Goal: Communication & Community: Answer question/provide support

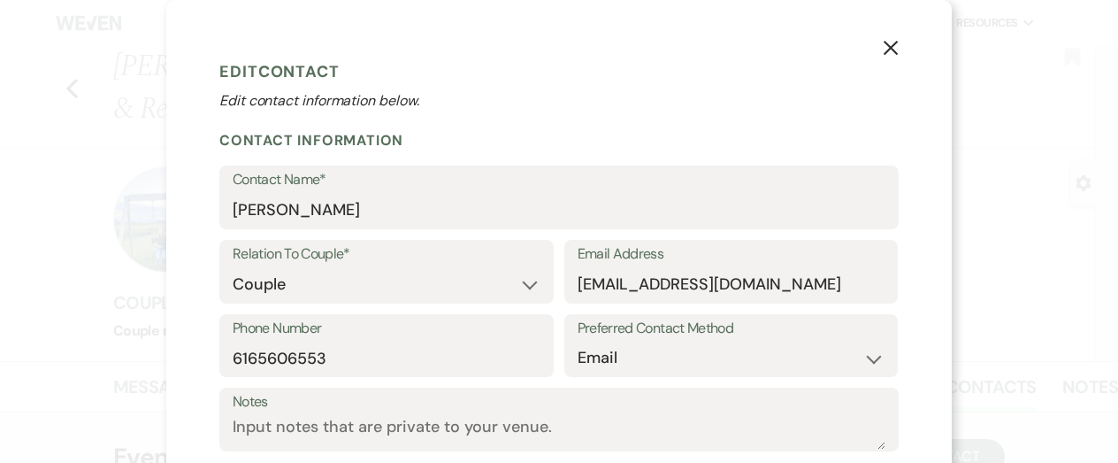
select select "1"
select select "email"
click at [891, 52] on icon "X" at bounding box center [891, 48] width 16 height 16
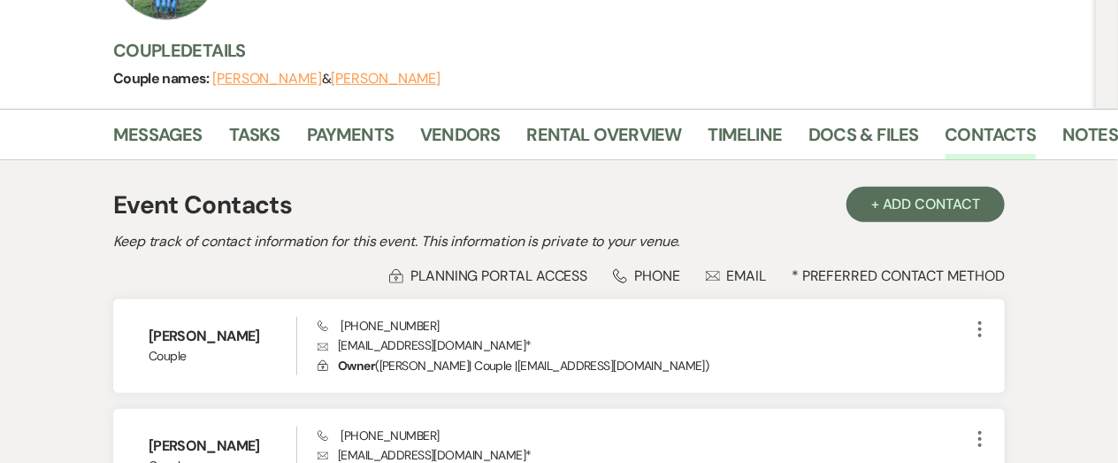
scroll to position [257, 0]
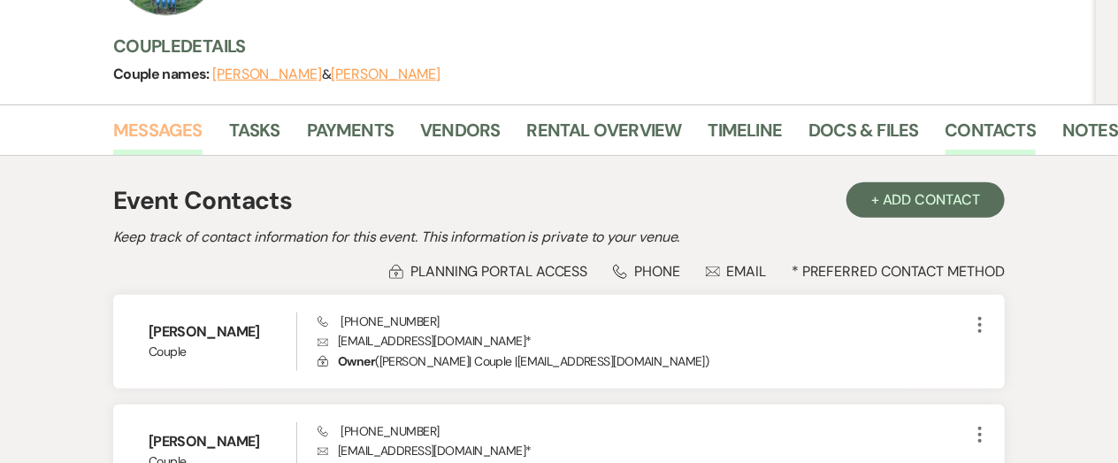
click at [181, 125] on link "Messages" at bounding box center [157, 135] width 89 height 39
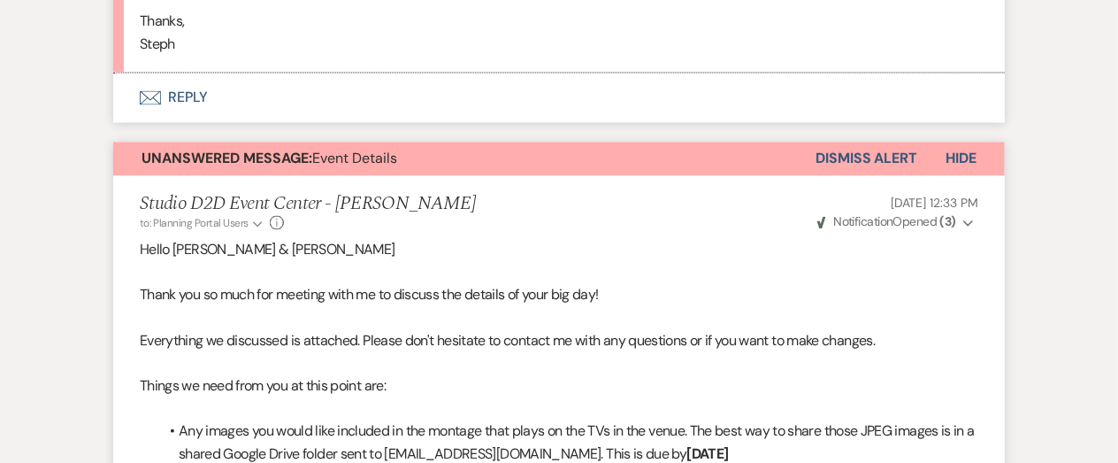
scroll to position [1156, 0]
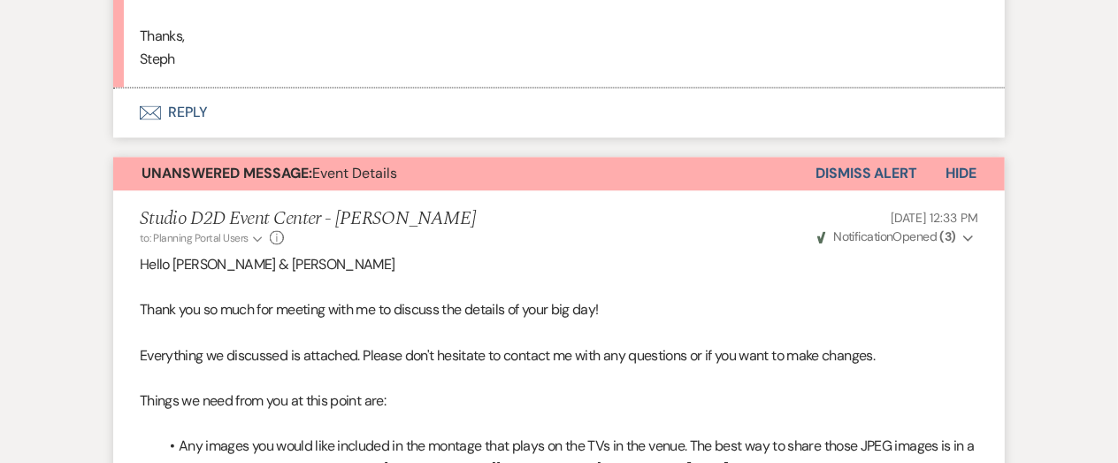
click at [840, 174] on button "Dismiss Alert" at bounding box center [867, 174] width 102 height 34
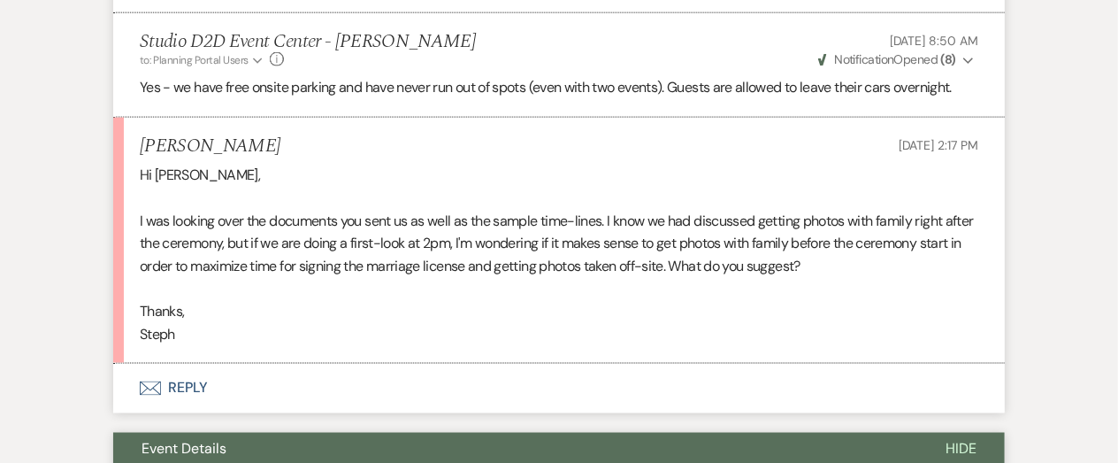
scroll to position [880, 0]
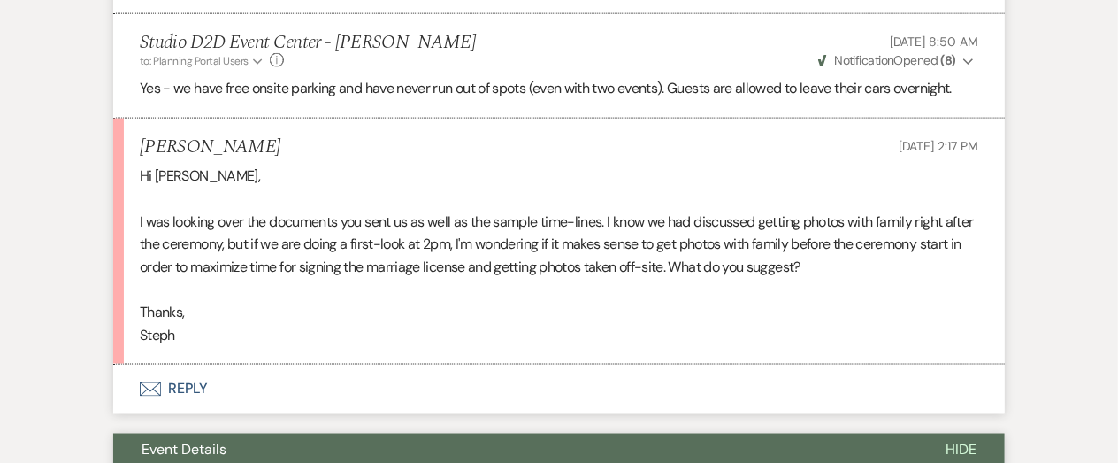
click at [538, 188] on p at bounding box center [559, 199] width 839 height 23
click at [186, 387] on button "Envelope Reply" at bounding box center [559, 389] width 892 height 50
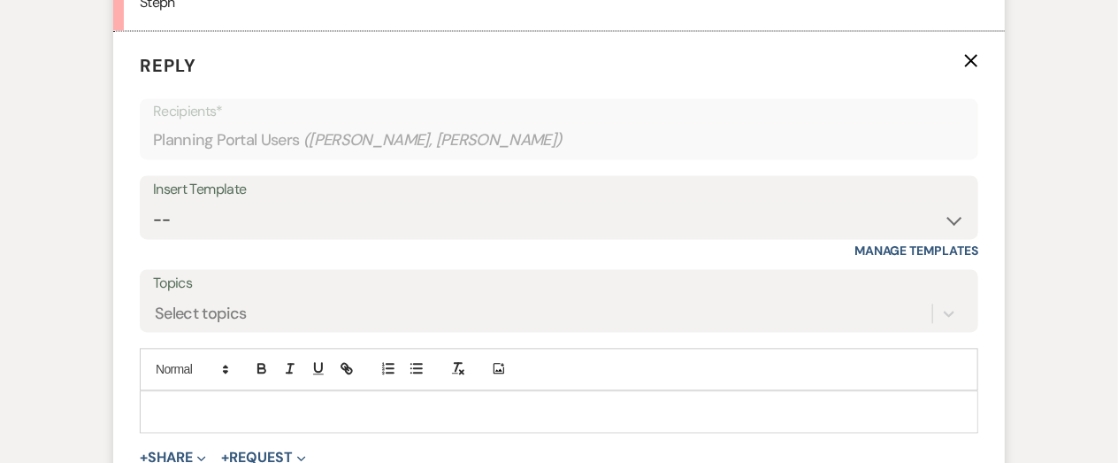
scroll to position [1221, 0]
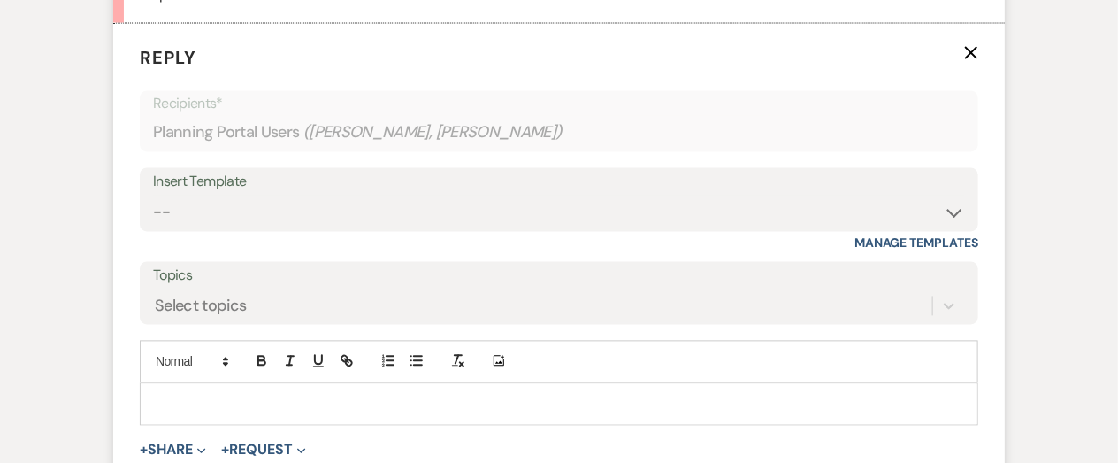
click at [301, 395] on p at bounding box center [559, 404] width 810 height 19
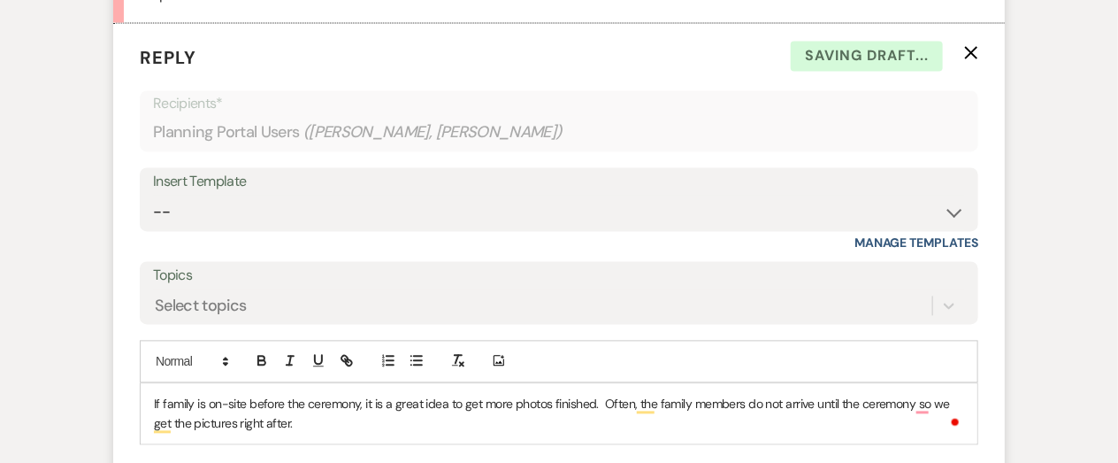
click at [352, 428] on p "If family is on-site before the ceremony, it is a great idea to get more photos…" at bounding box center [559, 415] width 810 height 40
copy p "If family is on-site before the ceremony, it is a great idea to get more photos…"
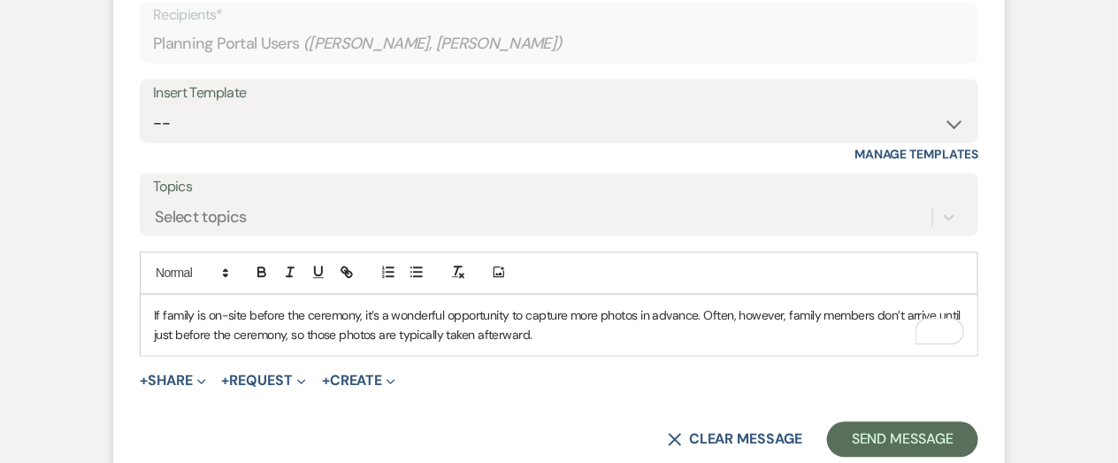
scroll to position [1313, 0]
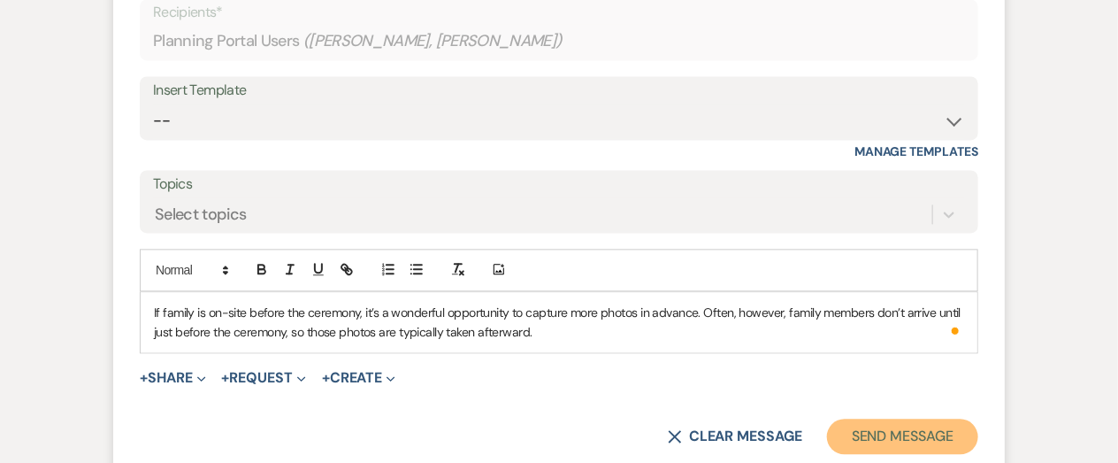
click at [912, 426] on button "Send Message" at bounding box center [902, 435] width 151 height 35
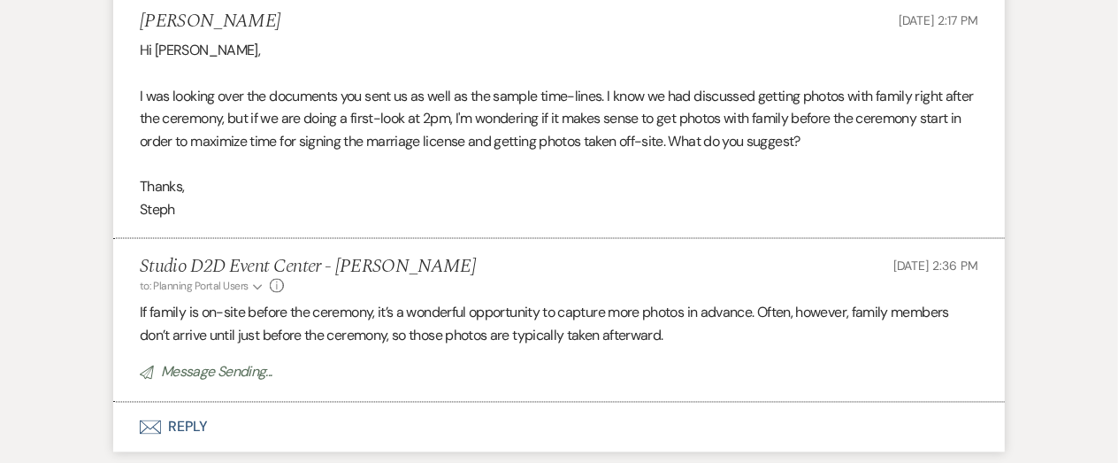
scroll to position [0, 0]
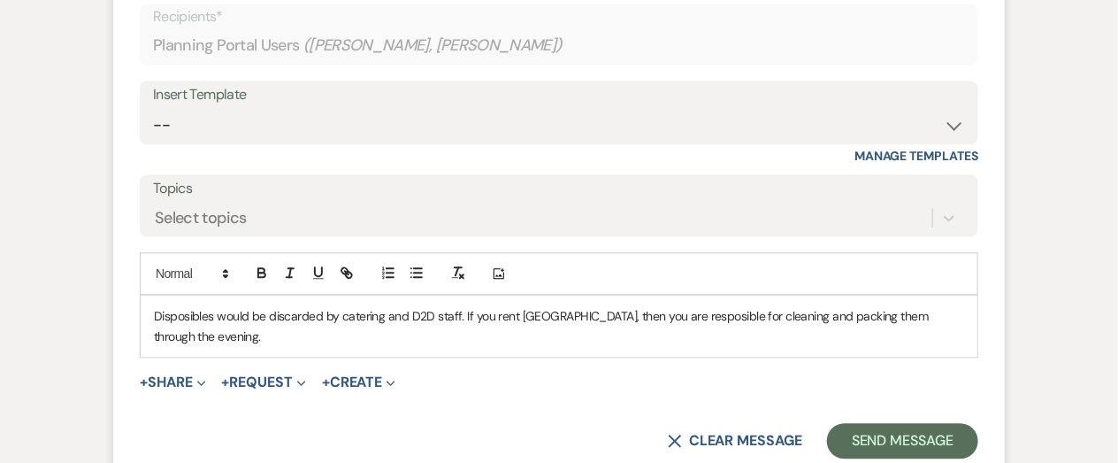
scroll to position [3991, 0]
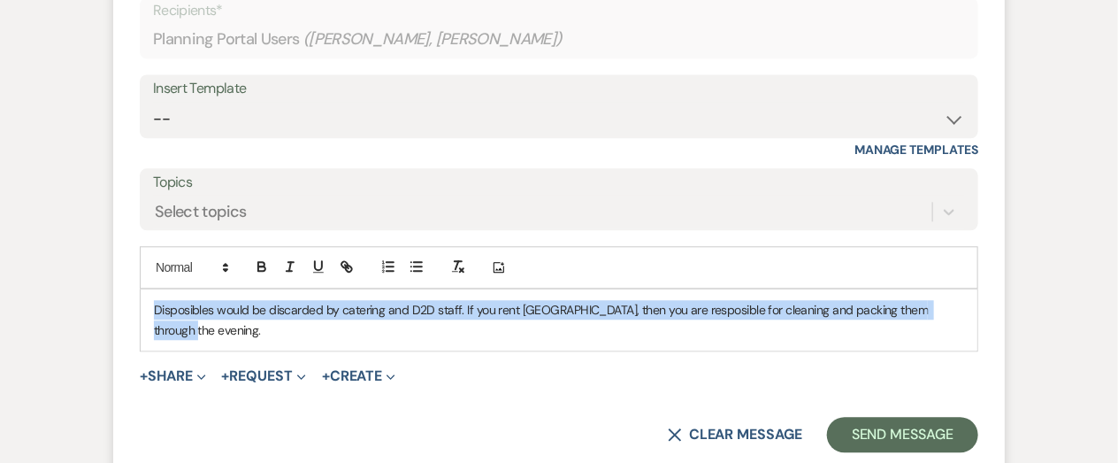
drag, startPoint x: 949, startPoint y: 269, endPoint x: 154, endPoint y: 267, distance: 795.3
click at [154, 300] on p "Disposibles would be discarded by catering and D2D staff. If you rent [GEOGRAPH…" at bounding box center [559, 320] width 810 height 40
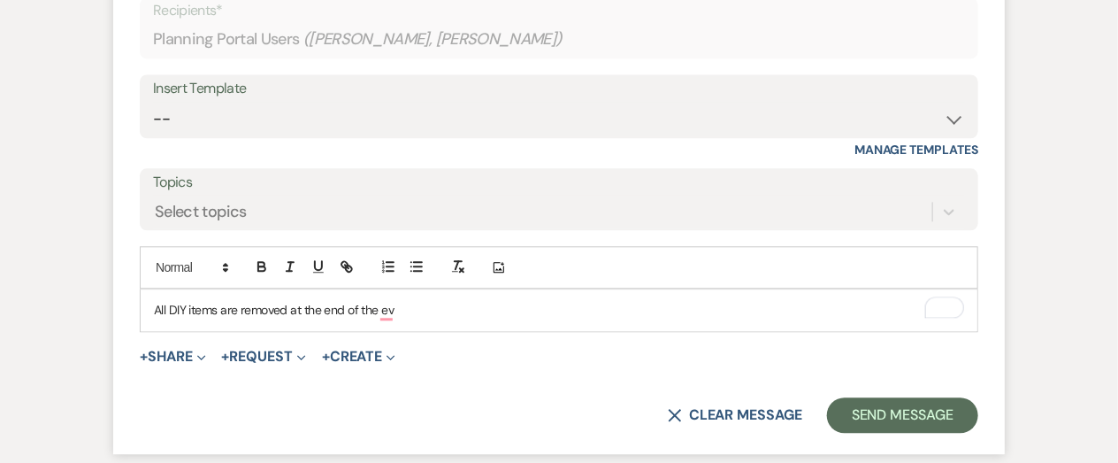
click at [251, 300] on p "All DIY items are removed at the end of the ev" at bounding box center [559, 309] width 810 height 19
click at [533, 300] on p "All DIY items are are your responsibility to remove at the end of the ev" at bounding box center [559, 309] width 810 height 19
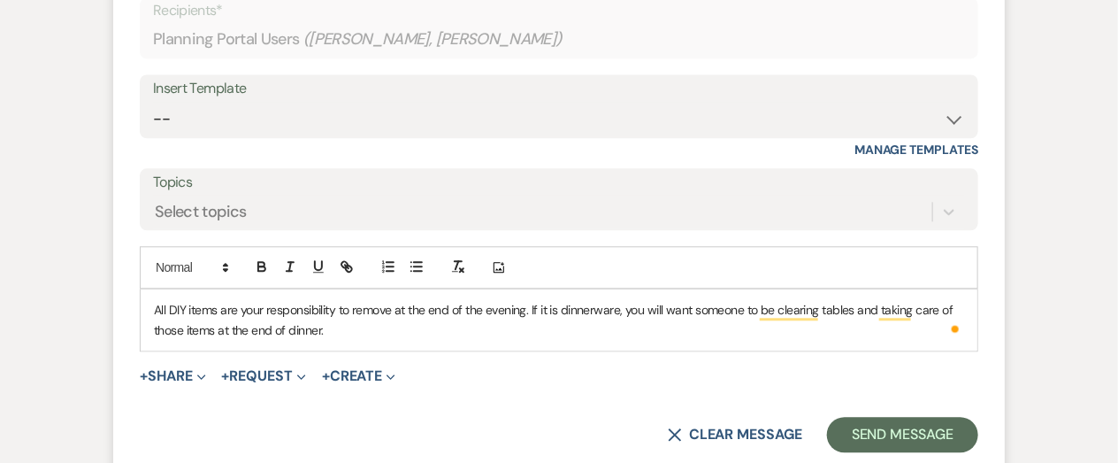
click at [756, 300] on p "All DIY items are your responsibility to remove at the end of the evening. If i…" at bounding box center [559, 320] width 810 height 40
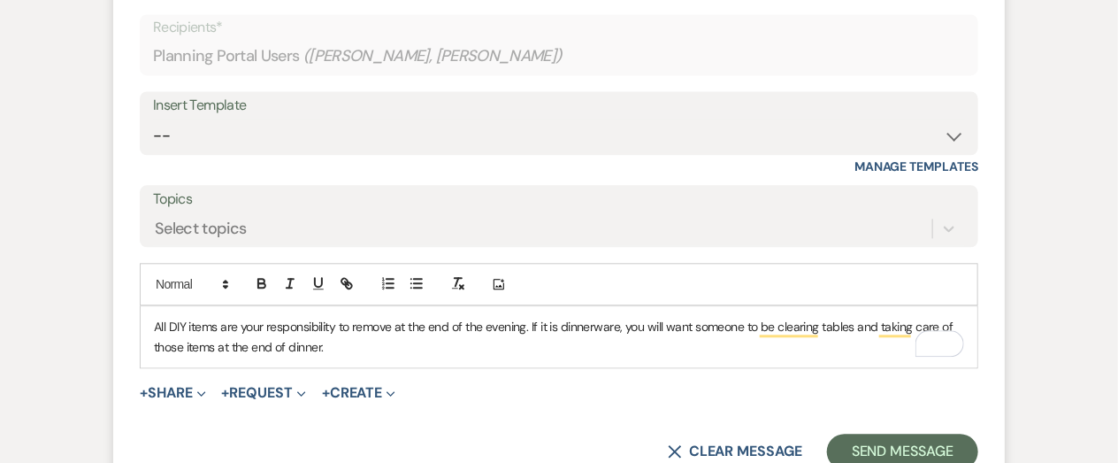
scroll to position [3986, 0]
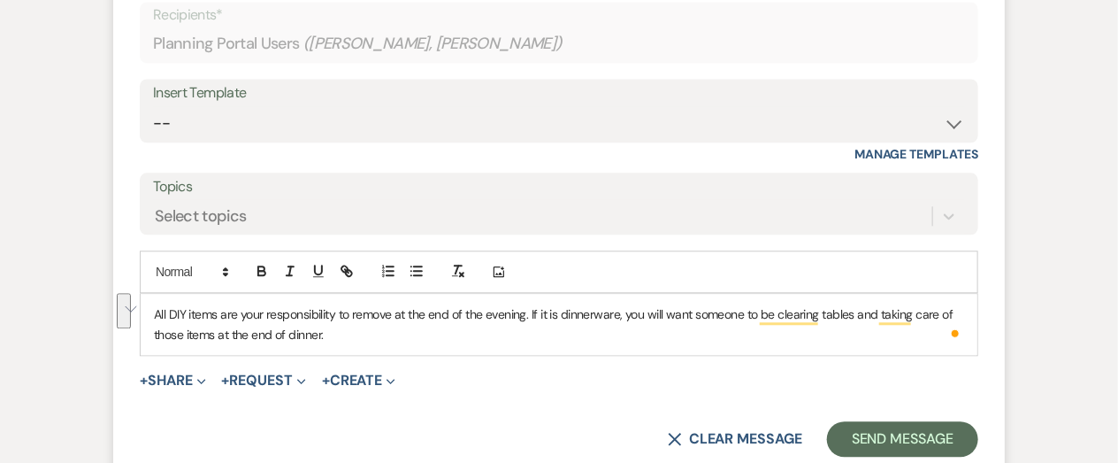
copy p "All DIY items are your responsibility to remove at the end of the evening. If i…"
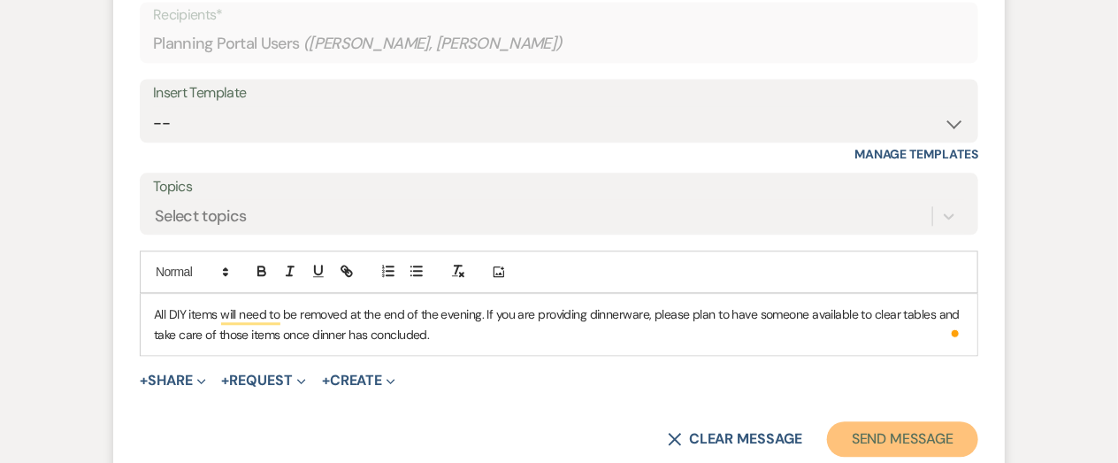
click at [871, 421] on button "Send Message" at bounding box center [902, 438] width 151 height 35
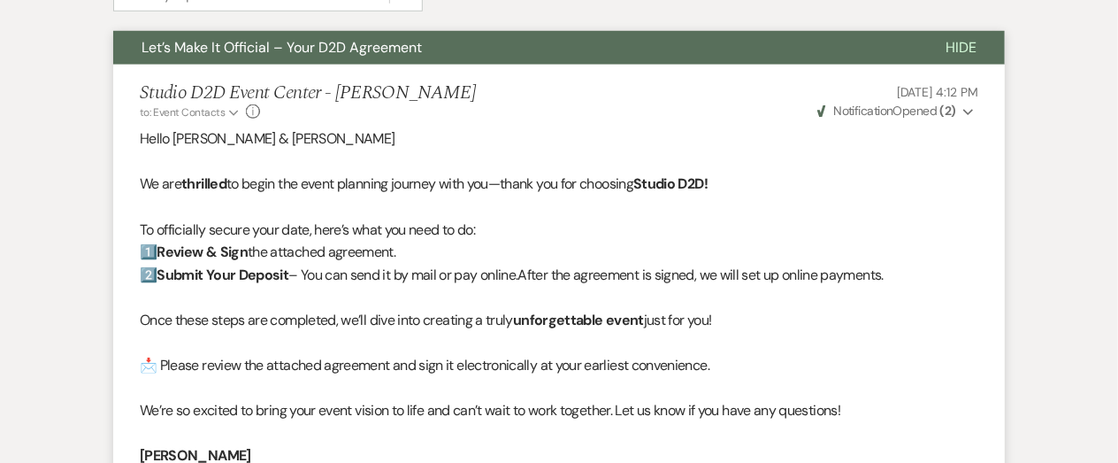
scroll to position [0, 0]
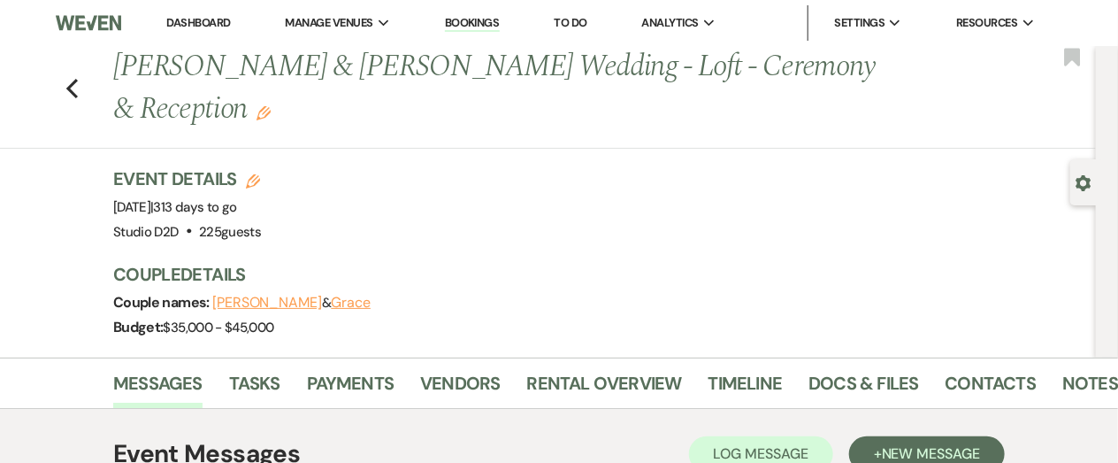
click at [192, 24] on link "Dashboard" at bounding box center [198, 22] width 64 height 15
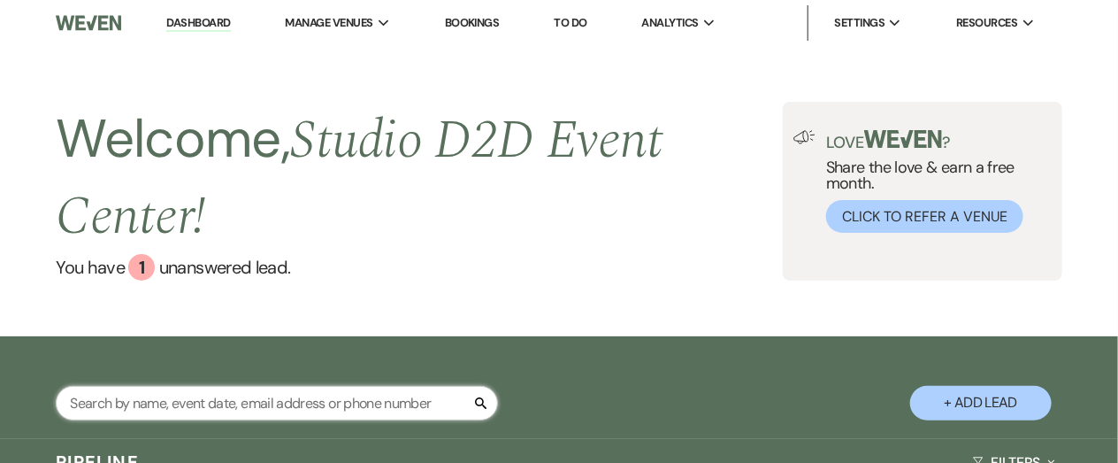
click at [303, 412] on input "text" at bounding box center [277, 403] width 442 height 35
type input "madison"
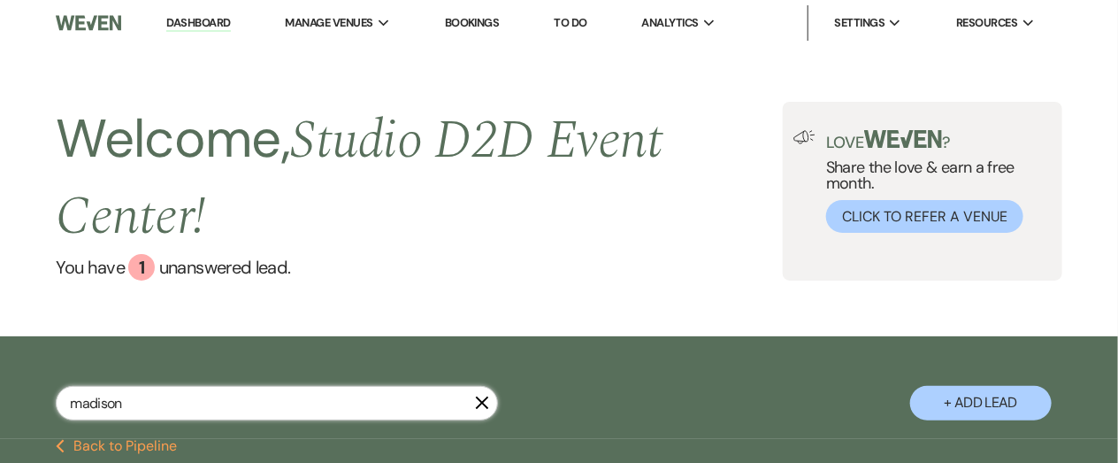
select select "8"
select select "4"
select select "8"
select select "4"
select select "8"
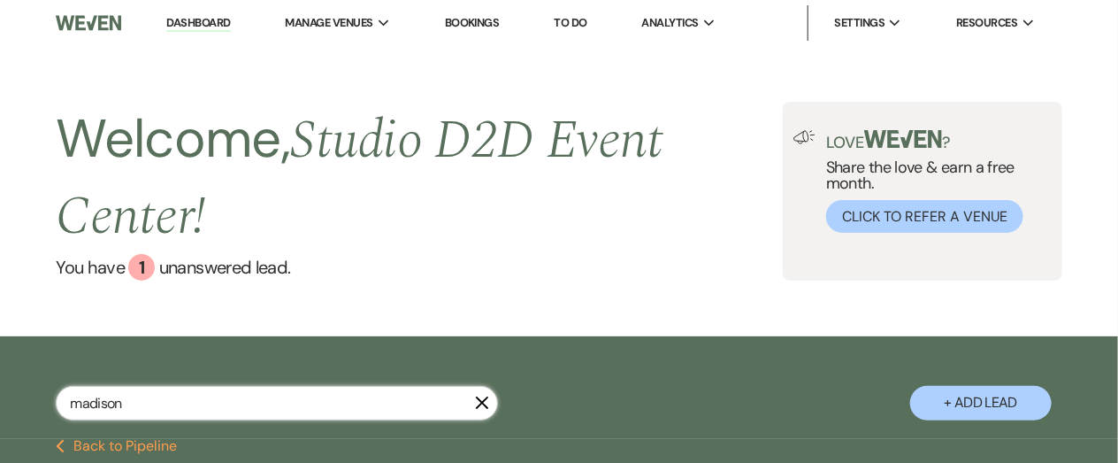
select select "4"
select select "8"
select select "4"
select select "8"
select select "4"
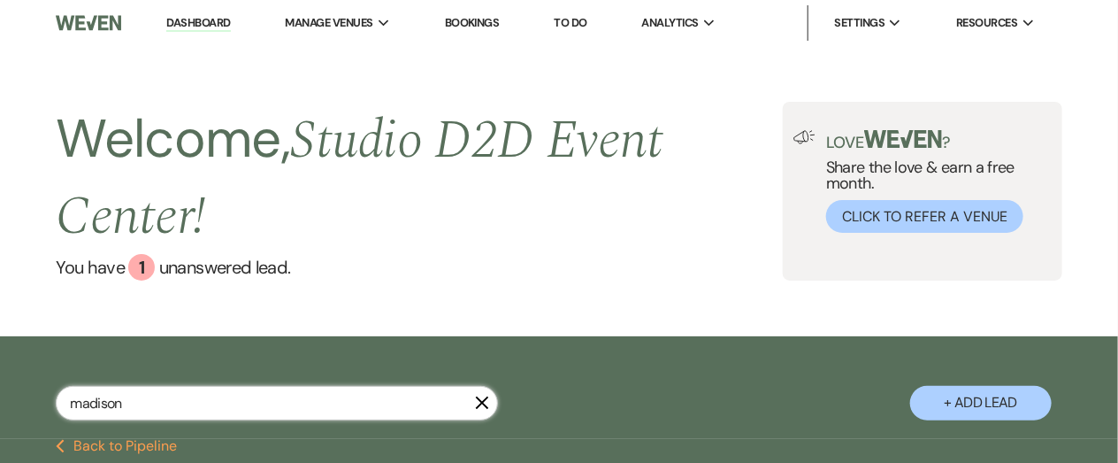
select select "8"
select select "4"
select select "8"
select select "4"
select select "8"
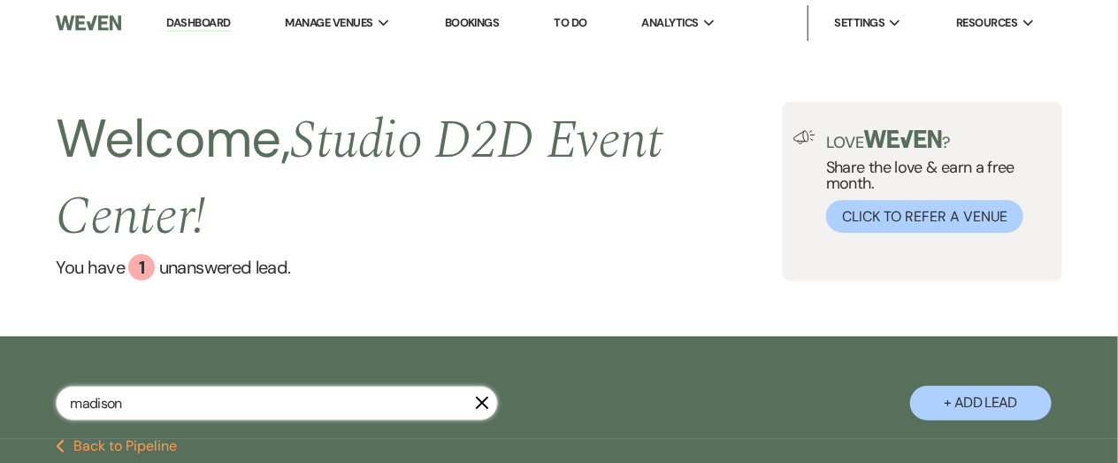
select select "4"
select select "8"
select select "4"
select select "8"
select select "4"
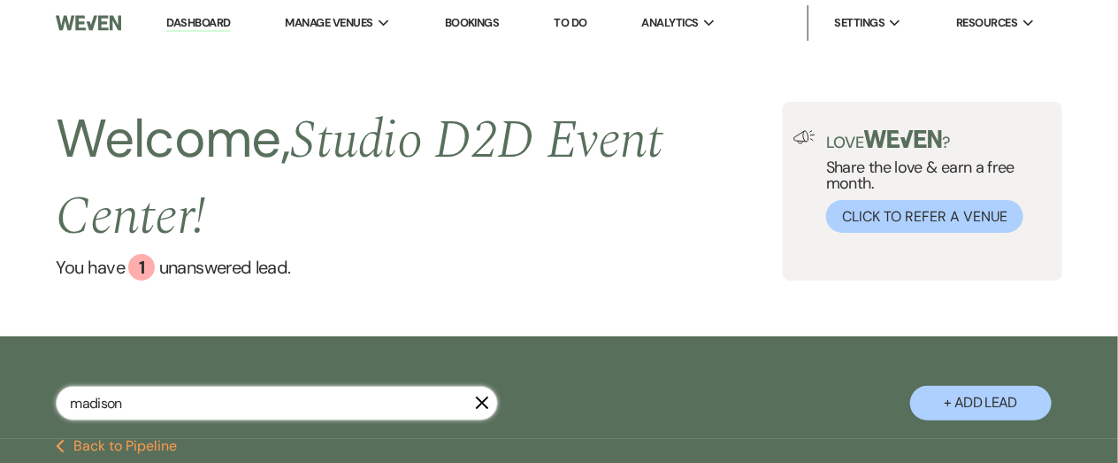
select select "8"
select select "4"
select select "8"
select select "4"
select select "8"
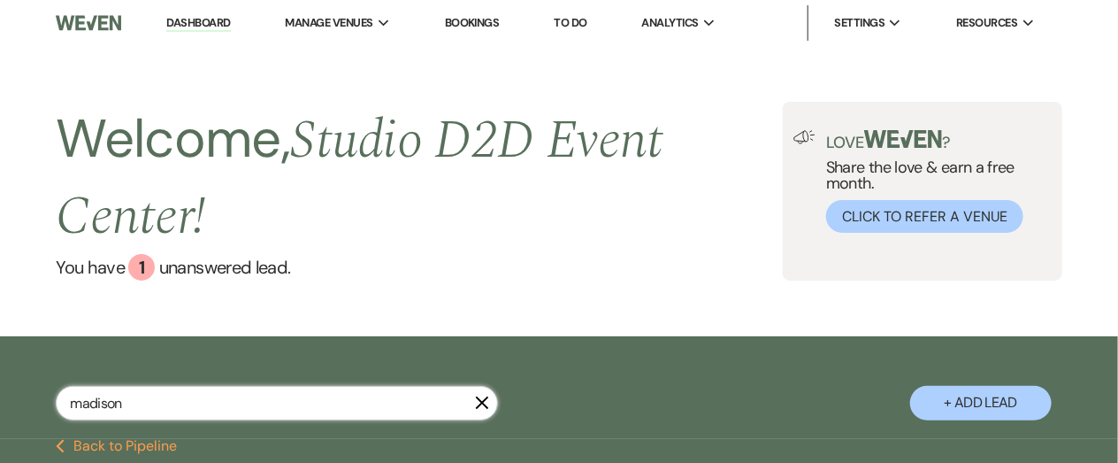
select select "4"
select select "8"
select select "4"
select select "8"
select select "4"
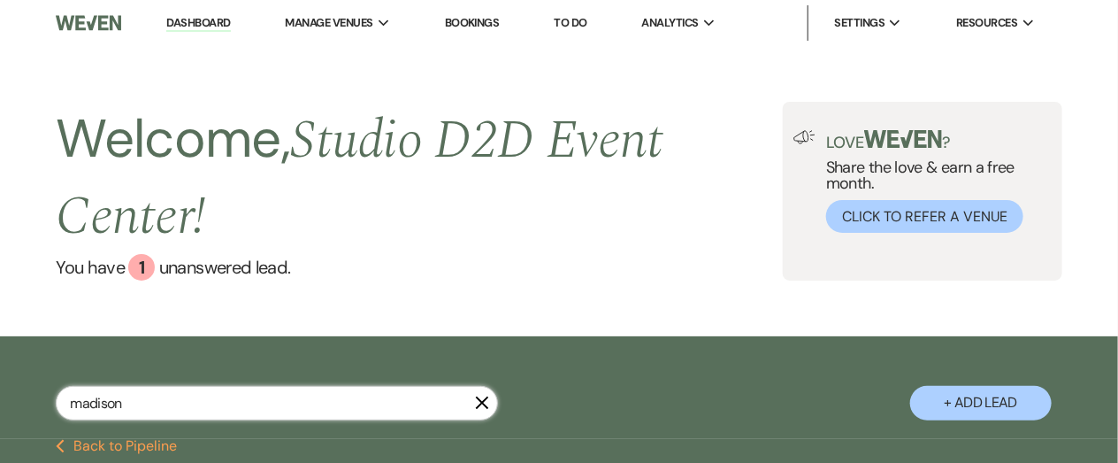
select select "8"
select select "4"
select select "8"
select select "4"
select select "8"
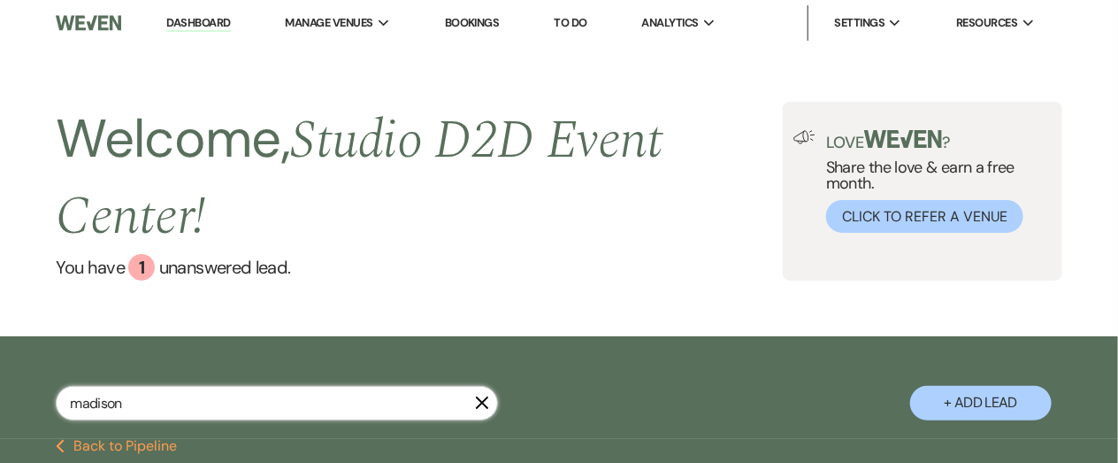
select select "4"
select select "8"
select select "4"
select select "8"
select select "4"
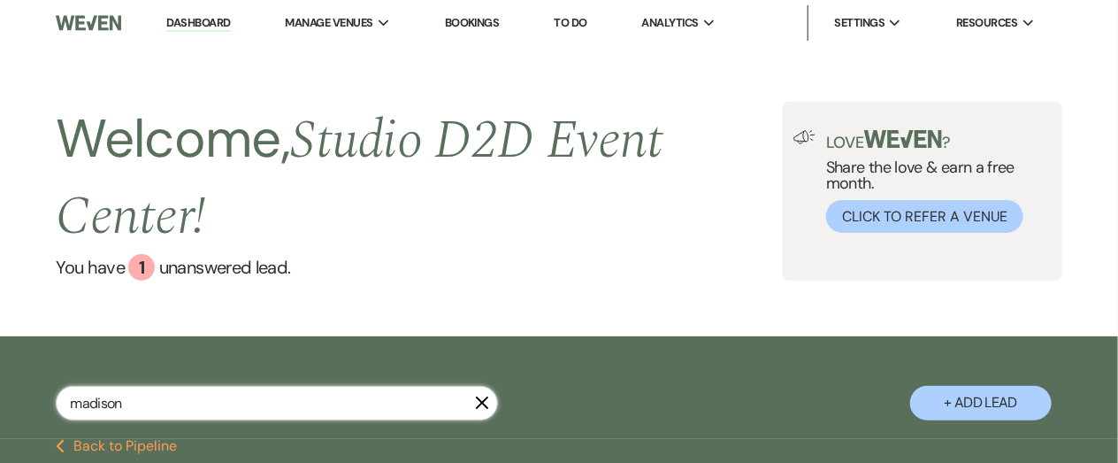
select select "8"
select select "4"
select select "8"
select select "3"
select select "5"
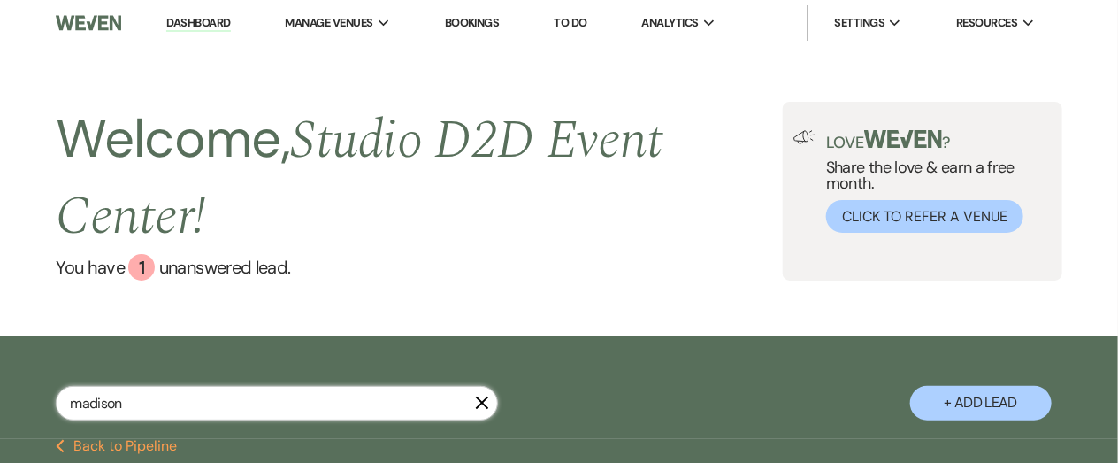
select select "5"
select select "8"
select select "6"
select select "5"
type input "madisonke"
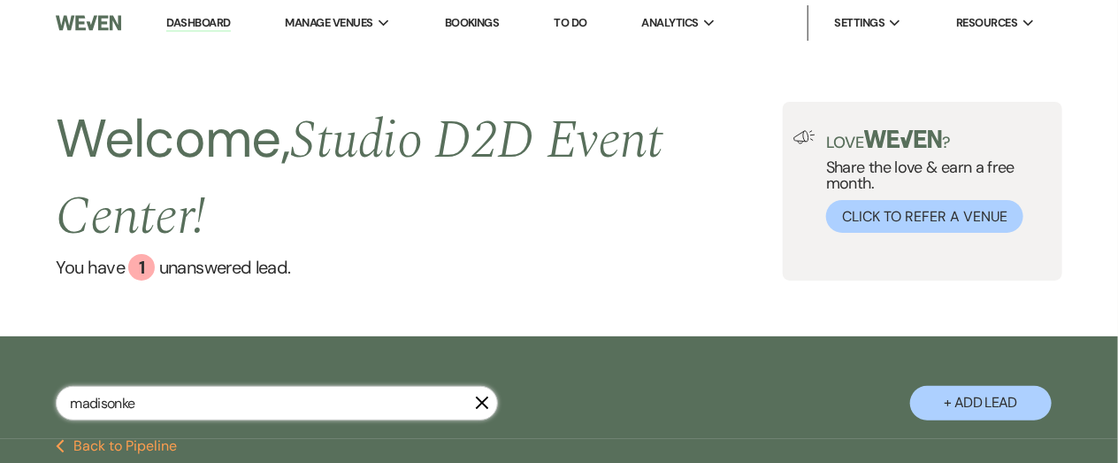
select select "8"
select select "4"
select select "8"
select select "4"
select select "8"
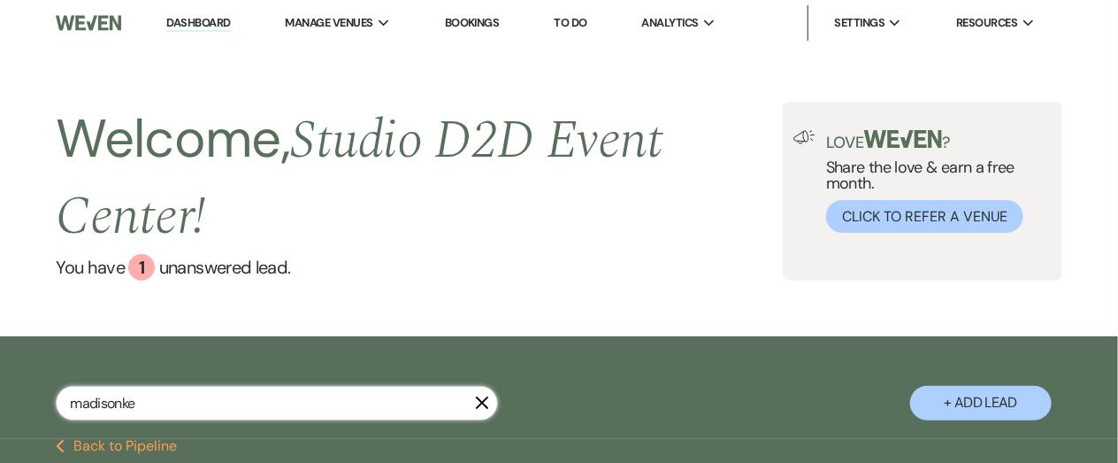
select select "4"
select select "8"
select select "4"
select select "8"
select select "4"
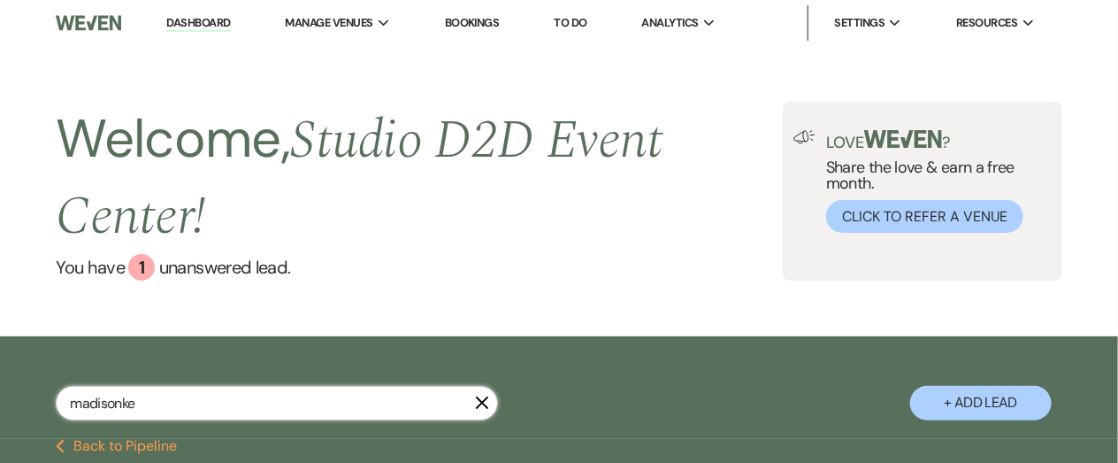
select select "8"
select select "4"
select select "8"
select select "4"
select select "8"
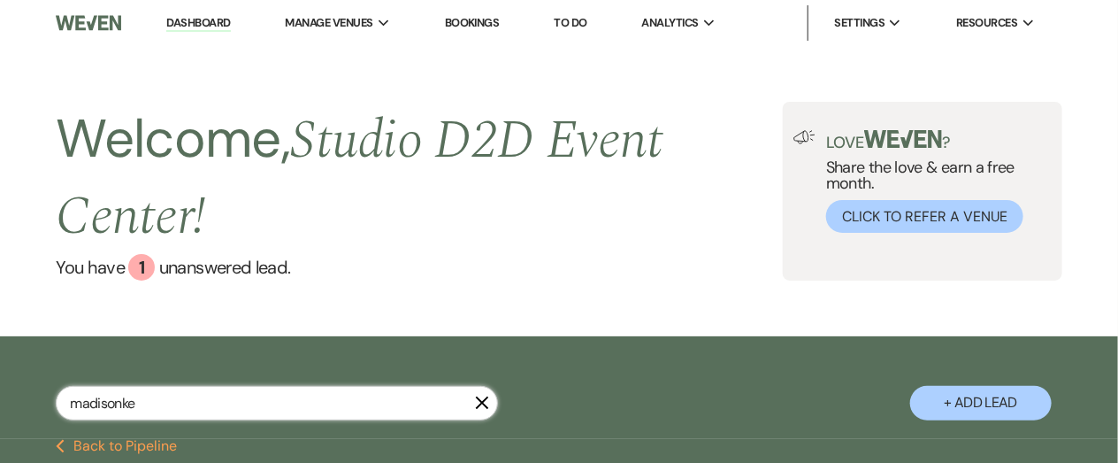
select select "4"
select select "8"
select select "4"
select select "8"
select select "4"
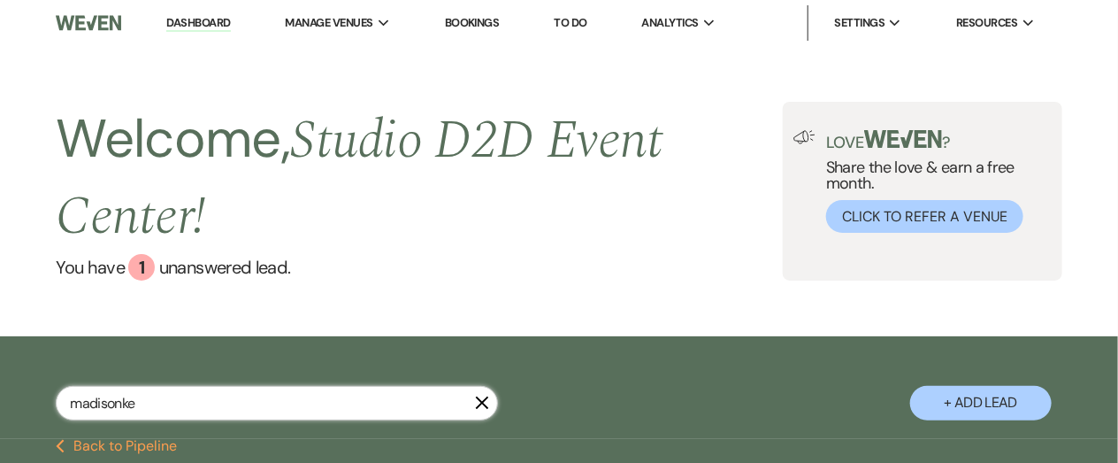
select select "8"
select select "4"
select select "8"
select select "4"
select select "8"
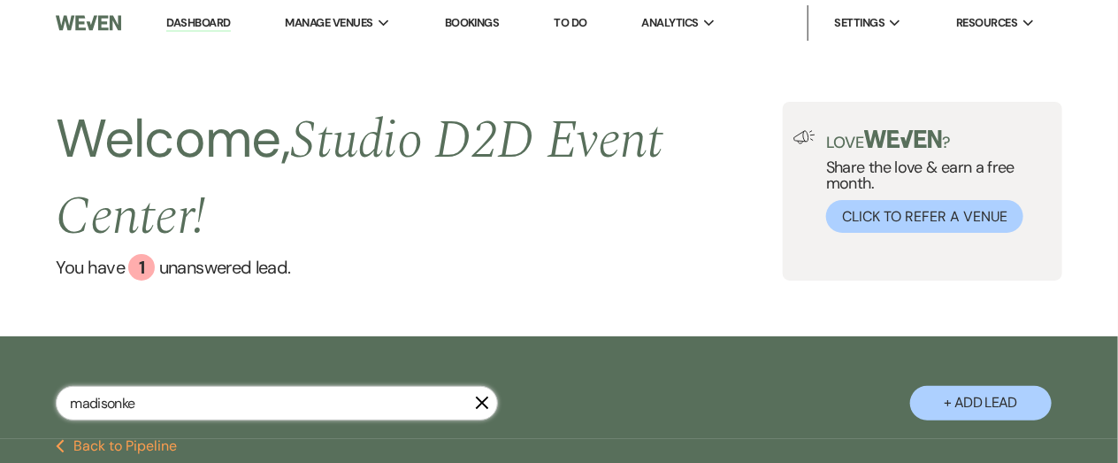
select select "4"
select select "8"
select select "4"
select select "8"
select select "4"
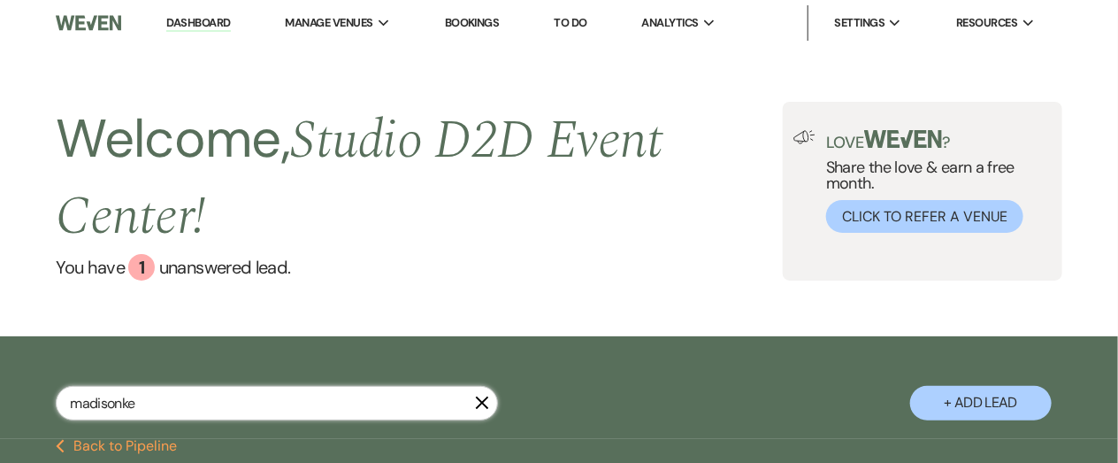
select select "8"
select select "4"
select select "8"
select select "4"
select select "8"
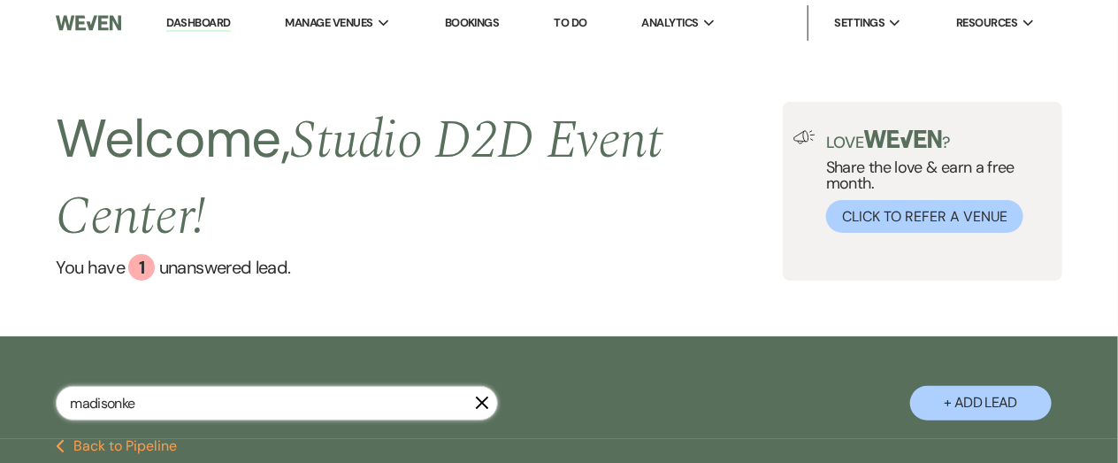
select select "4"
select select "8"
select select "4"
select select "8"
select select "4"
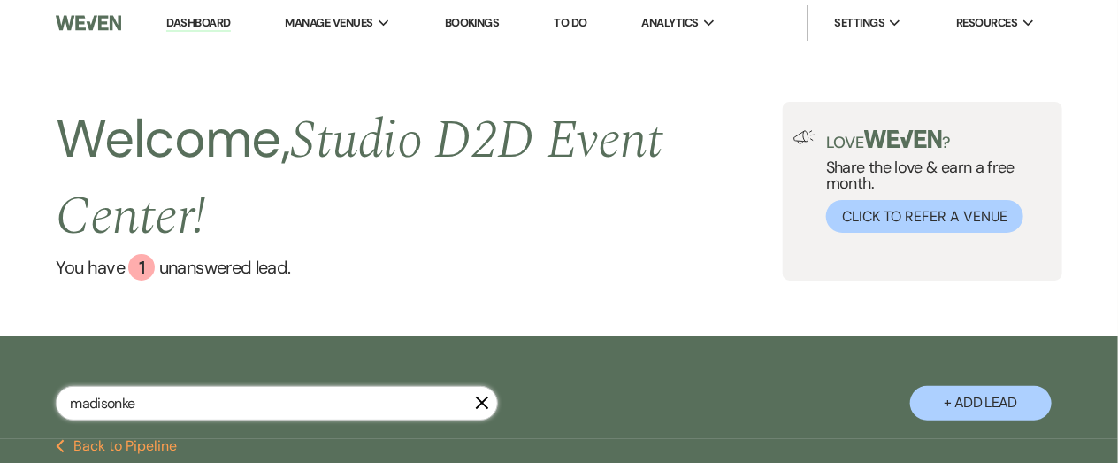
select select "8"
select select "4"
select select "8"
select select "3"
select select "5"
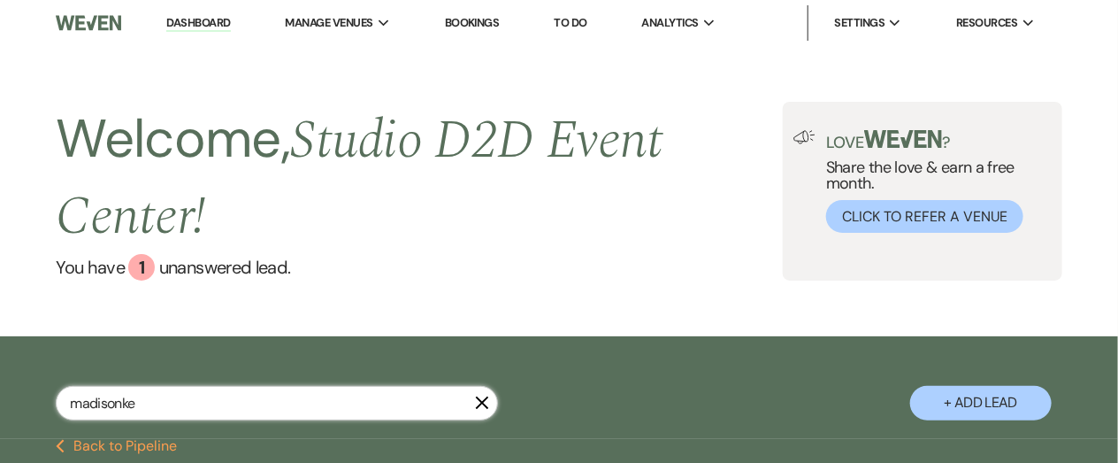
select select "5"
select select "8"
select select "6"
select select "5"
type input "madison kell"
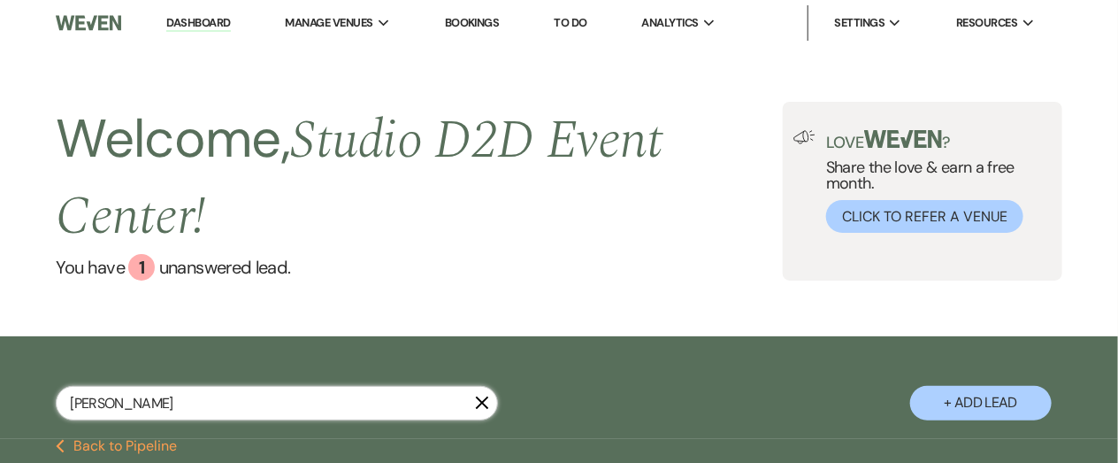
select select "8"
select select "4"
select select "8"
select select "4"
select select "8"
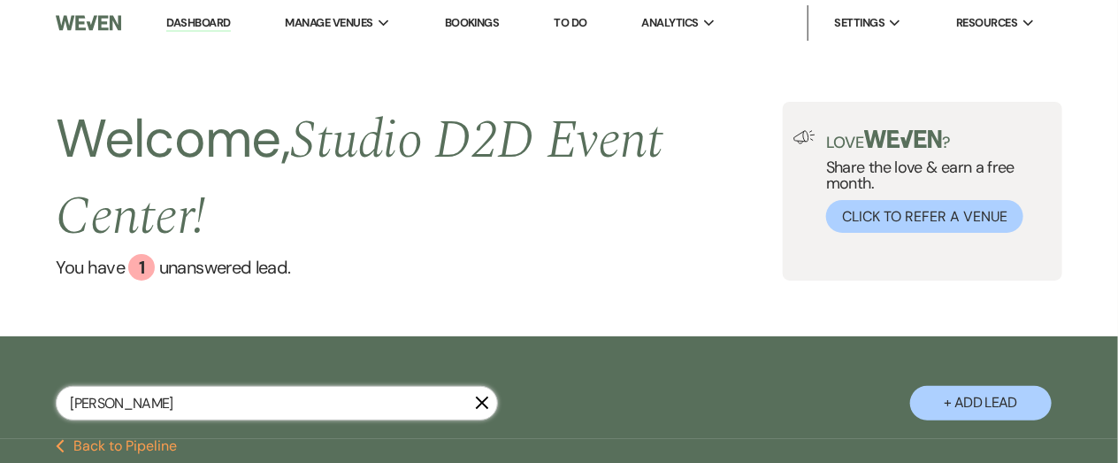
select select "4"
select select "8"
select select "4"
select select "8"
select select "4"
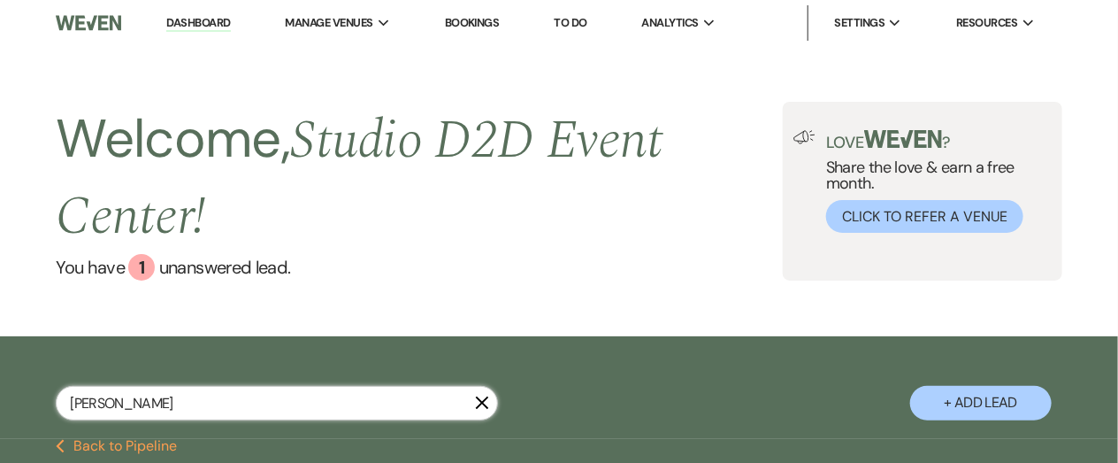
select select "8"
select select "4"
select select "8"
select select "4"
select select "8"
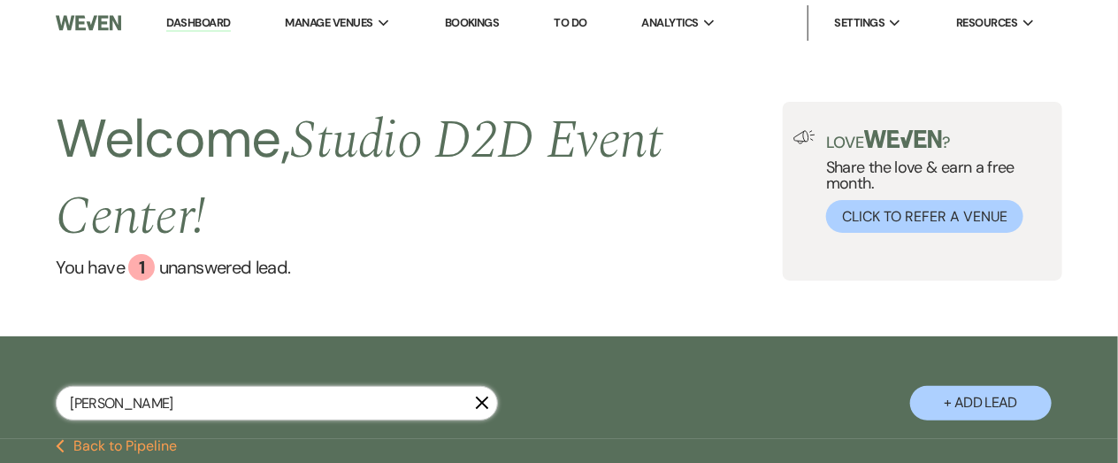
select select "4"
select select "8"
select select "4"
select select "8"
select select "4"
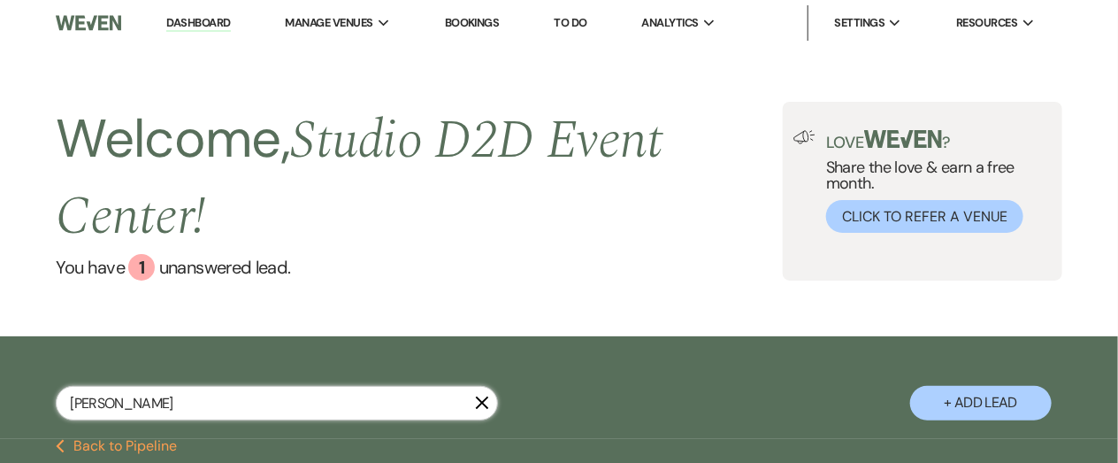
select select "8"
select select "4"
select select "8"
select select "4"
select select "8"
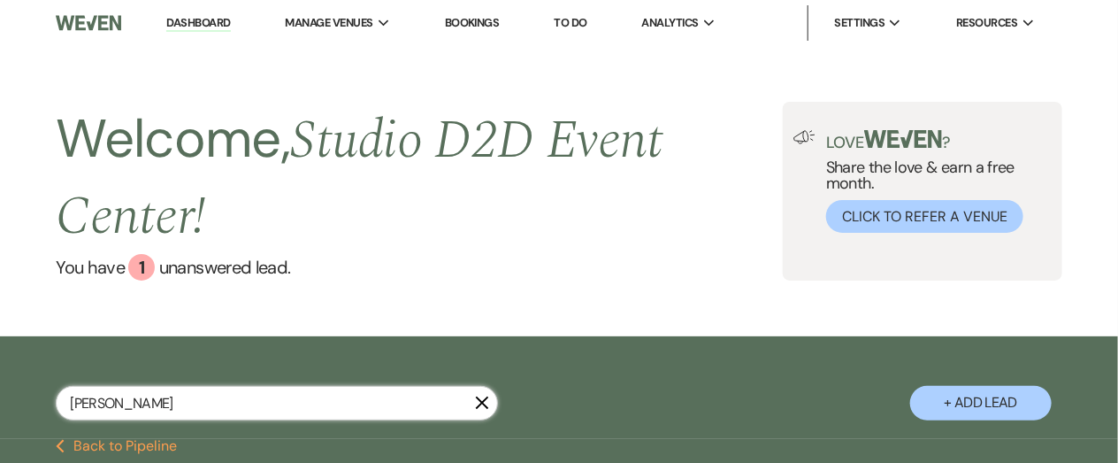
select select "4"
select select "8"
select select "4"
select select "8"
select select "4"
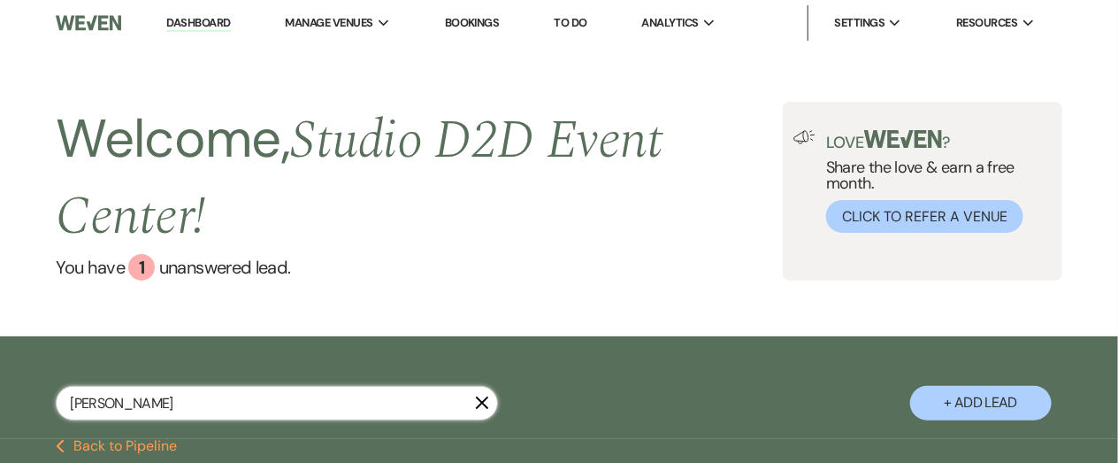
select select "8"
select select "4"
select select "8"
select select "4"
select select "8"
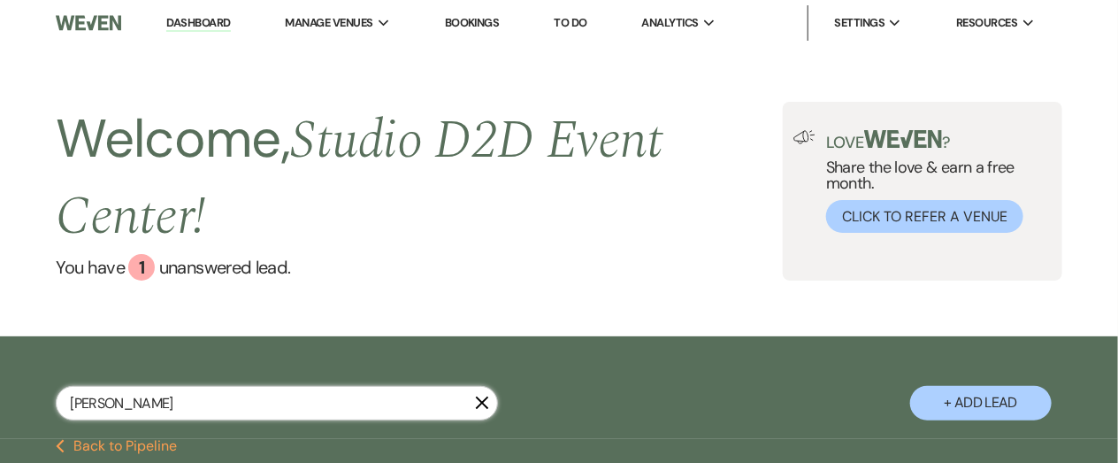
select select "4"
select select "8"
select select "4"
select select "8"
select select "4"
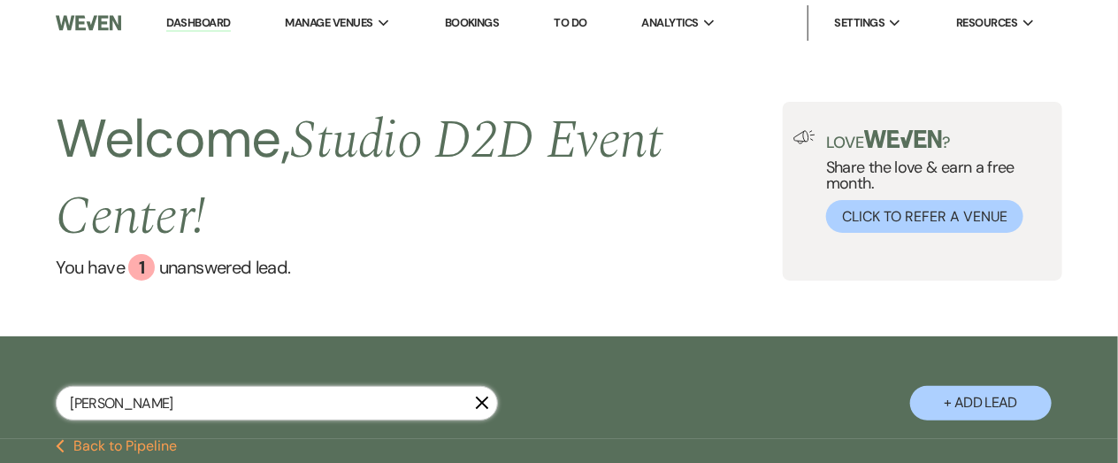
select select "8"
select select "4"
select select "8"
select select "3"
select select "5"
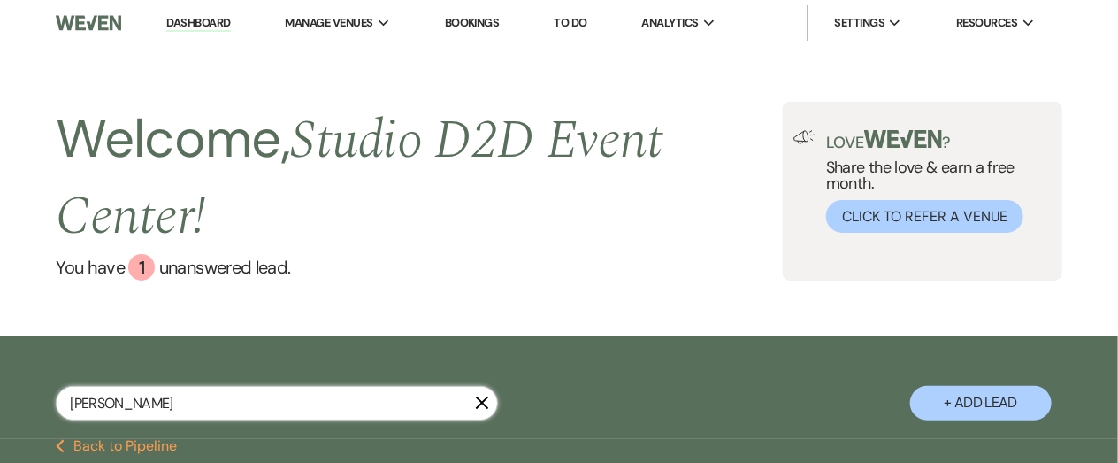
select select "5"
select select "8"
select select "6"
select select "5"
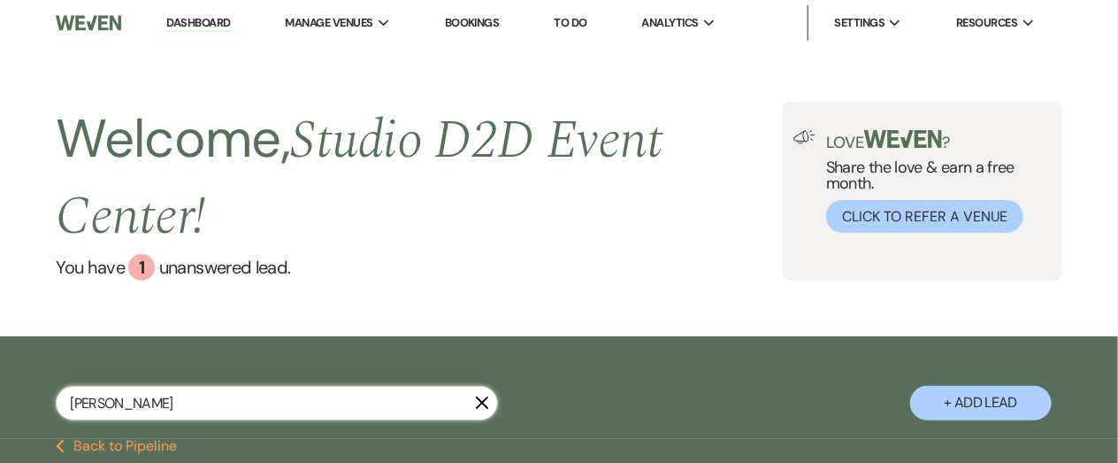
type input "madison keller"
select select "8"
select select "4"
select select "8"
select select "4"
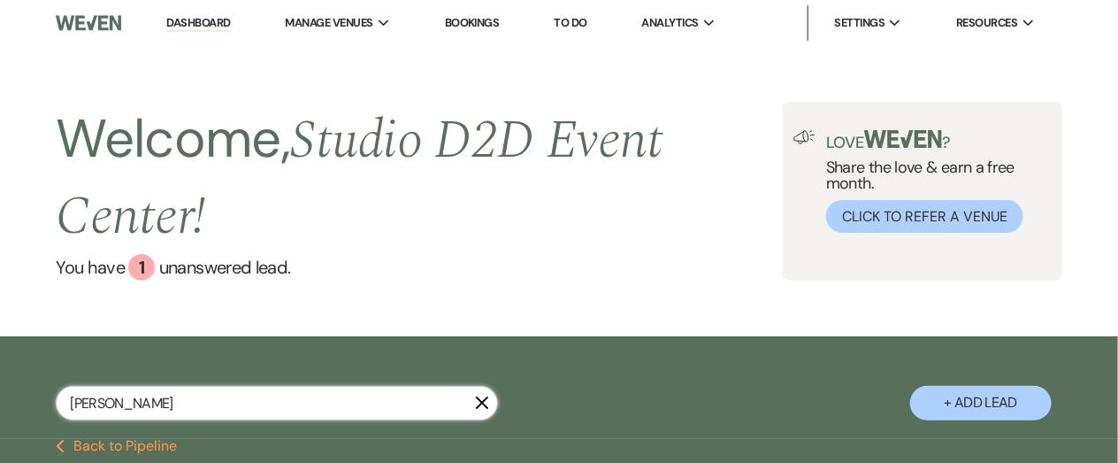
select select "8"
select select "4"
select select "8"
select select "4"
select select "8"
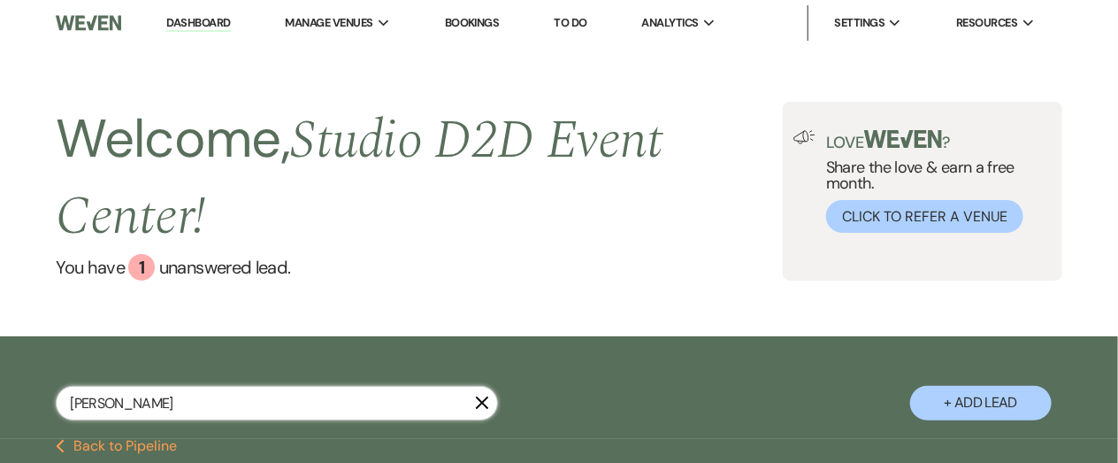
select select "4"
select select "8"
select select "4"
select select "8"
select select "4"
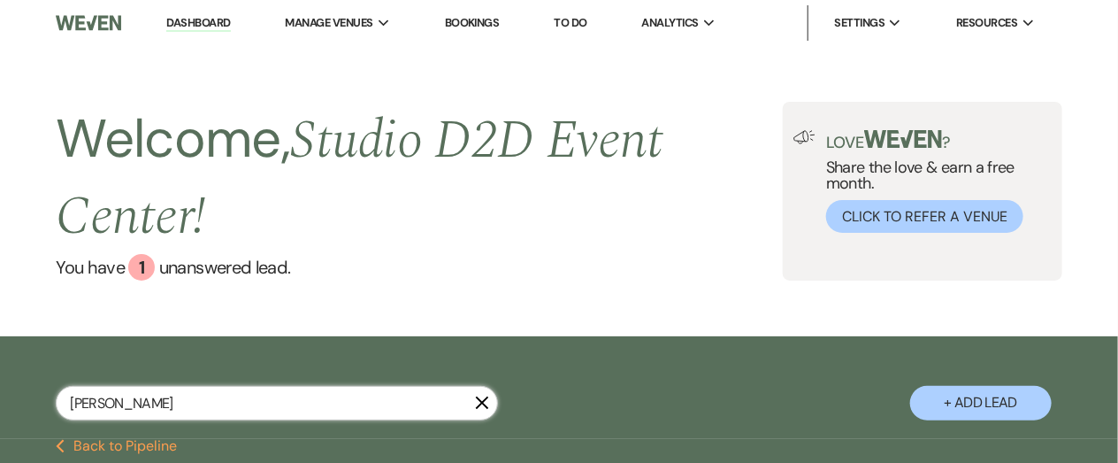
select select "8"
select select "4"
select select "8"
select select "4"
select select "8"
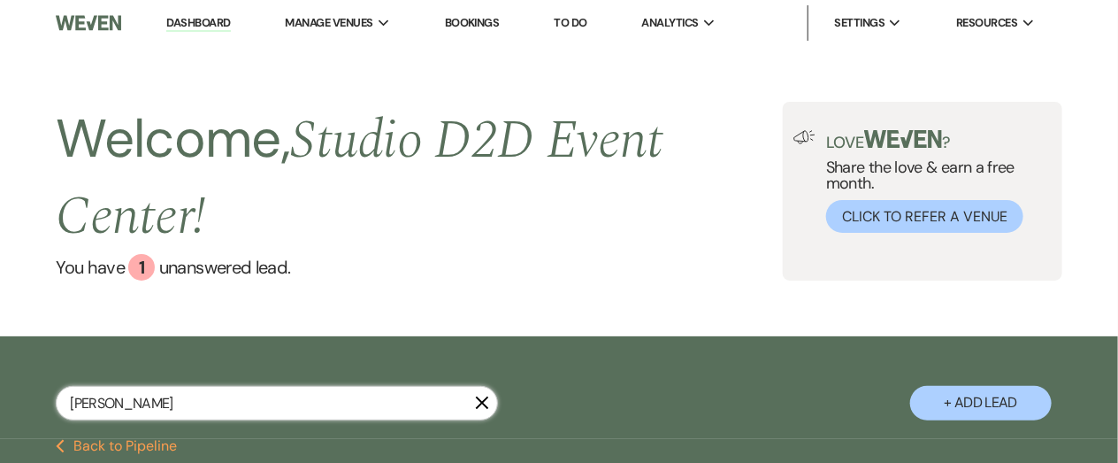
select select "4"
select select "8"
select select "4"
select select "8"
select select "4"
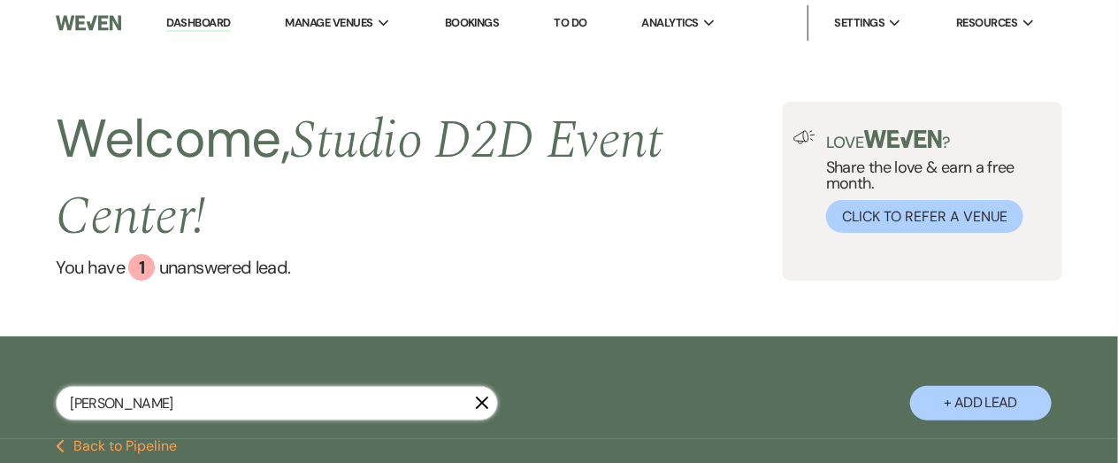
select select "8"
select select "4"
select select "8"
select select "4"
select select "8"
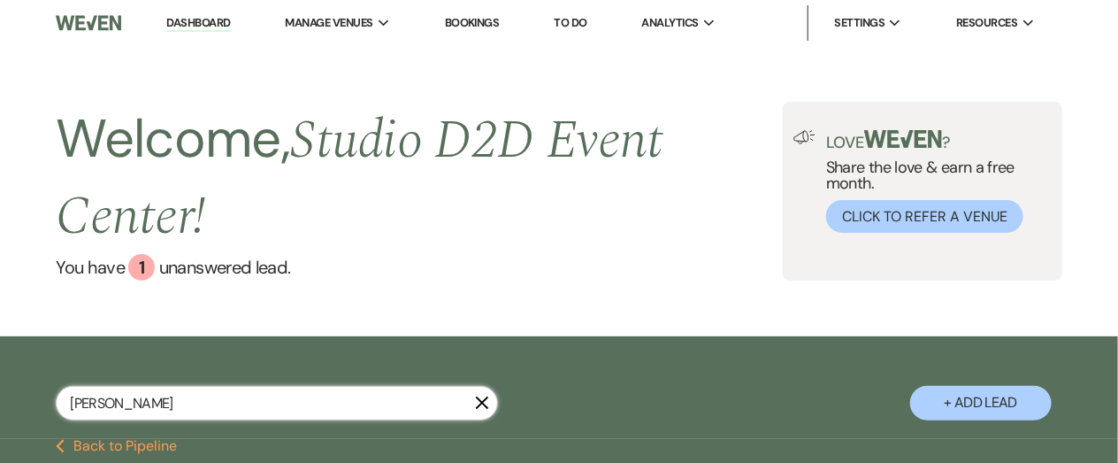
select select "4"
select select "8"
select select "4"
select select "8"
select select "4"
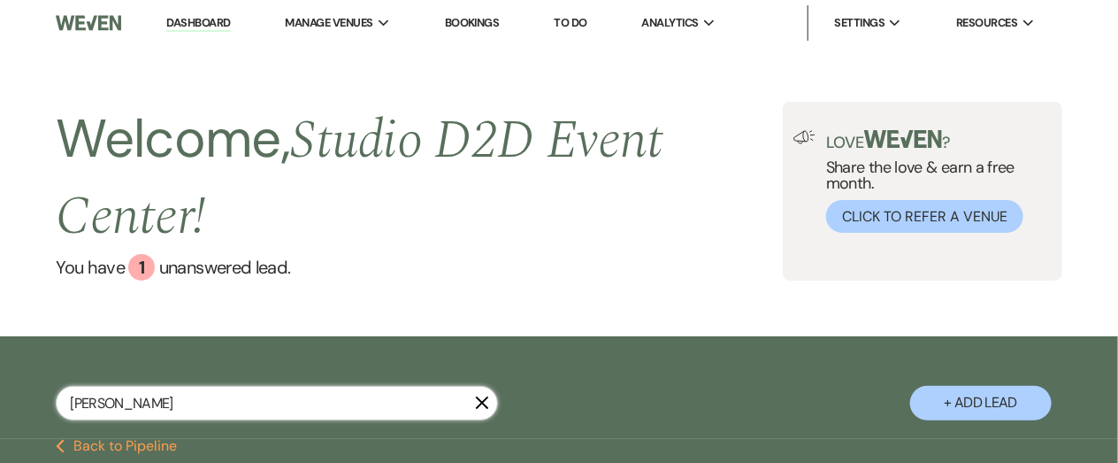
select select "8"
select select "4"
select select "8"
select select "4"
select select "8"
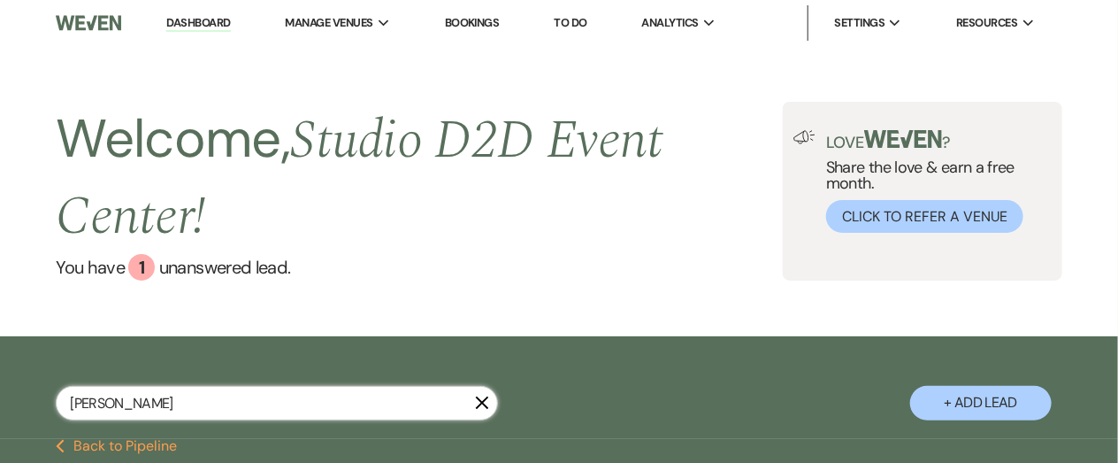
select select "4"
select select "8"
select select "4"
select select "8"
select select "3"
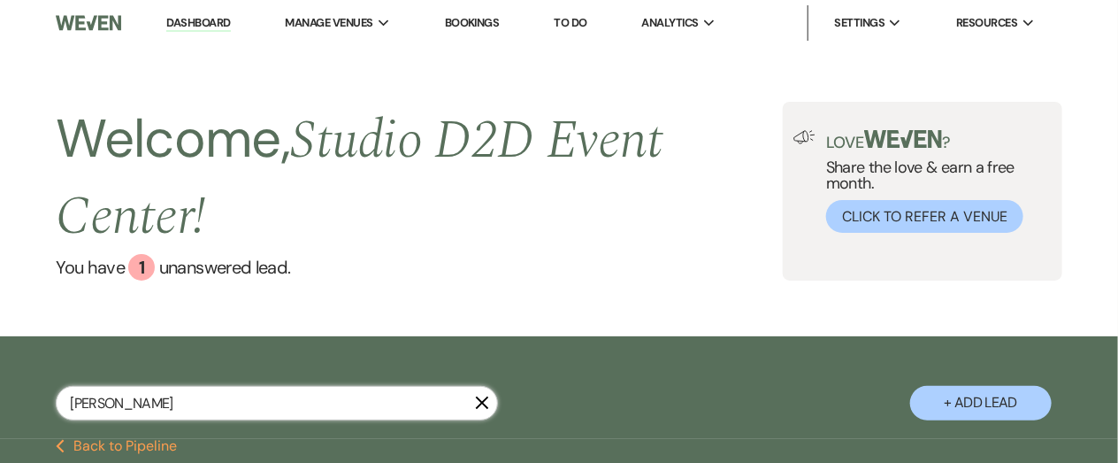
select select "5"
select select "8"
click at [999, 406] on button "+ Add Lead" at bounding box center [981, 403] width 142 height 35
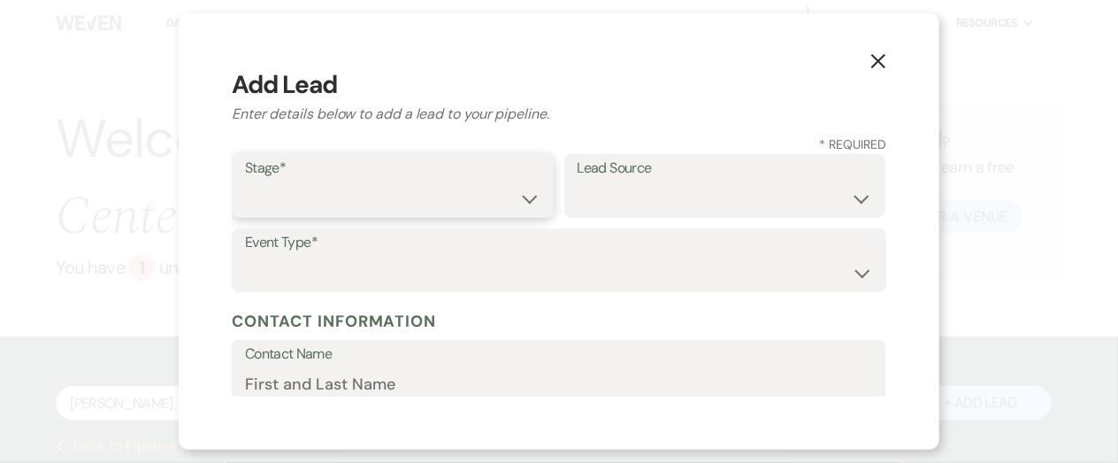
click at [437, 200] on select "Inquiry Follow Up Tour Requested Tour Confirmed Toured Proposal Sent Booked Lost" at bounding box center [392, 198] width 295 height 35
click at [245, 181] on select "Inquiry Follow Up Tour Requested Tour Confirmed Toured Proposal Sent Booked Lost" at bounding box center [392, 198] width 295 height 35
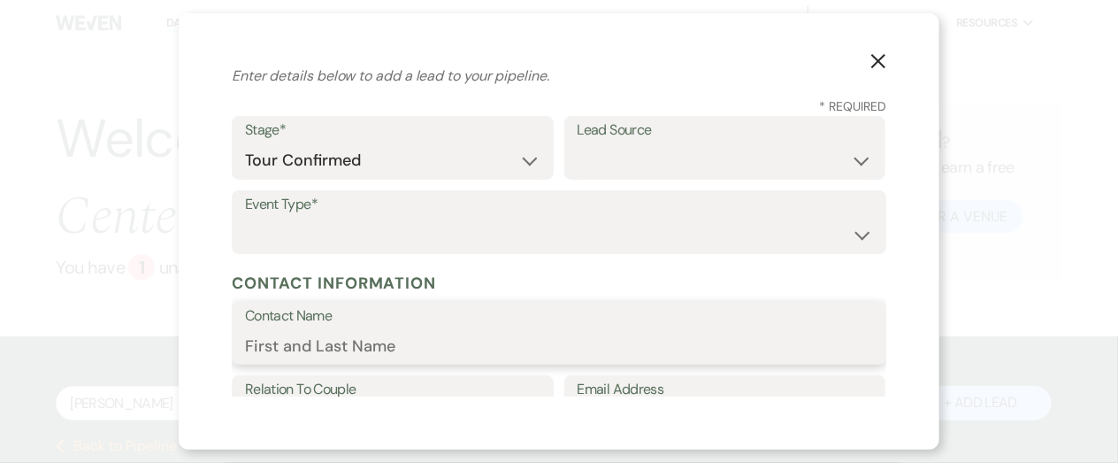
click at [387, 347] on input "Contact Name" at bounding box center [559, 345] width 628 height 35
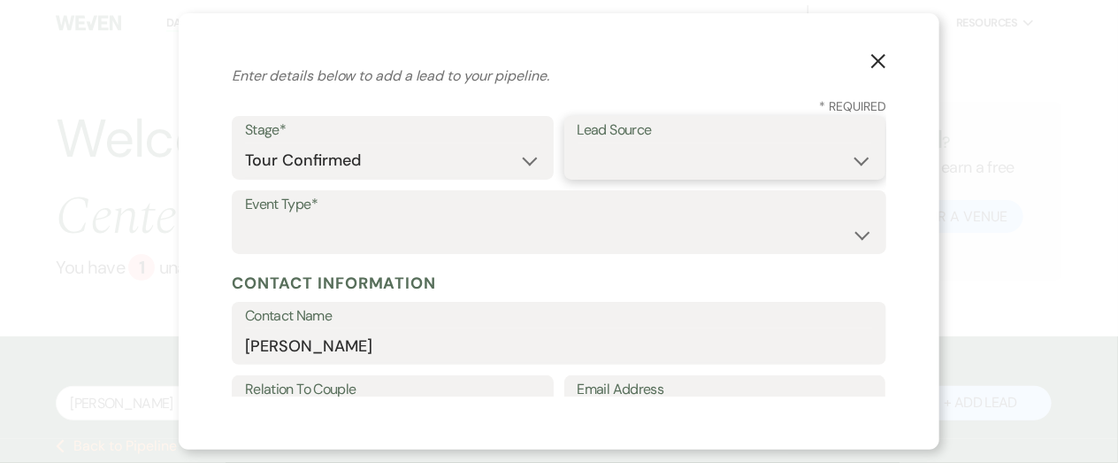
click at [616, 163] on select "Weven Venue Website Instagram Facebook Pinterest Google The Knot Wedding Wire H…" at bounding box center [725, 160] width 295 height 35
click at [578, 143] on select "Weven Venue Website Instagram Facebook Pinterest Google The Knot Wedding Wire H…" at bounding box center [725, 160] width 295 height 35
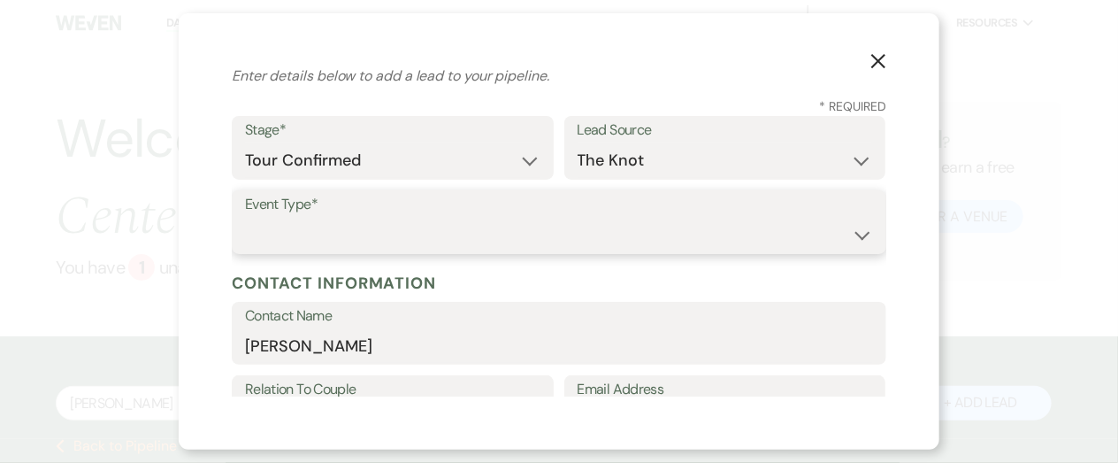
click at [515, 237] on select "Wedding Anniversary Party Baby Shower Bachelorette / Bachelor Party Birthday Pa…" at bounding box center [559, 235] width 628 height 35
click at [245, 218] on select "Wedding Anniversary Party Baby Shower Bachelorette / Bachelor Party Birthday Pa…" at bounding box center [559, 235] width 628 height 35
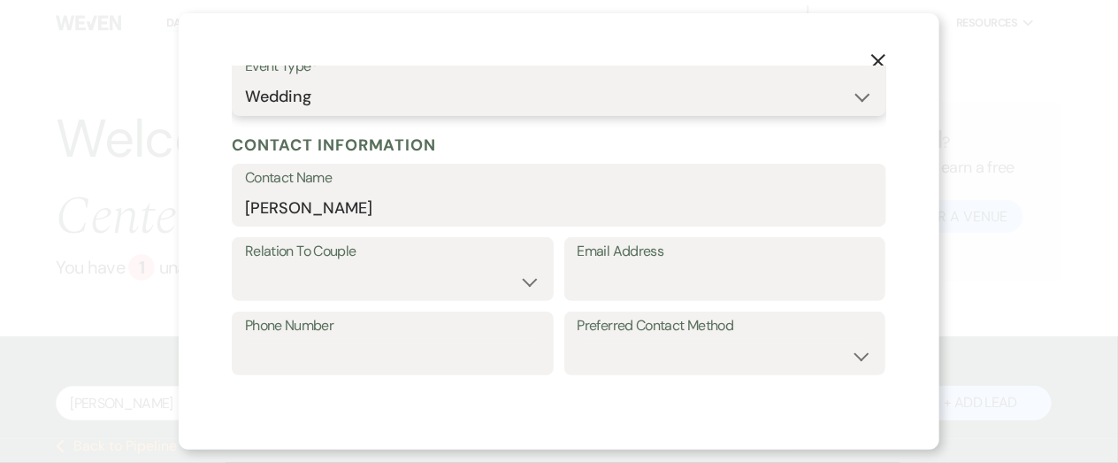
scroll to position [192, 0]
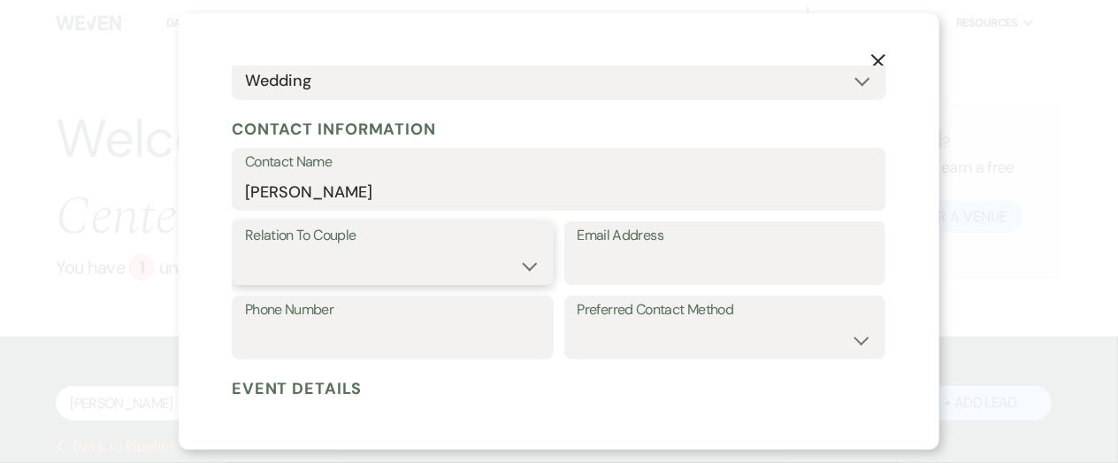
click at [499, 271] on select "Couple Planner Parent of Couple Family Member Friend Other" at bounding box center [392, 266] width 295 height 35
click at [245, 249] on select "Couple Planner Parent of Couple Family Member Friend Other" at bounding box center [392, 266] width 295 height 35
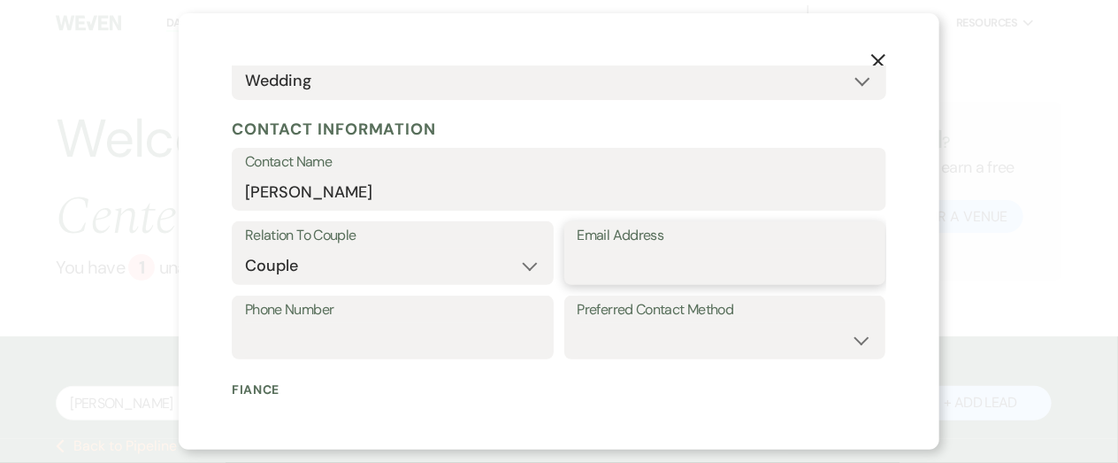
click at [643, 259] on input "Email Address" at bounding box center [725, 266] width 295 height 35
paste input "madisonkeller16@yahoo.com"
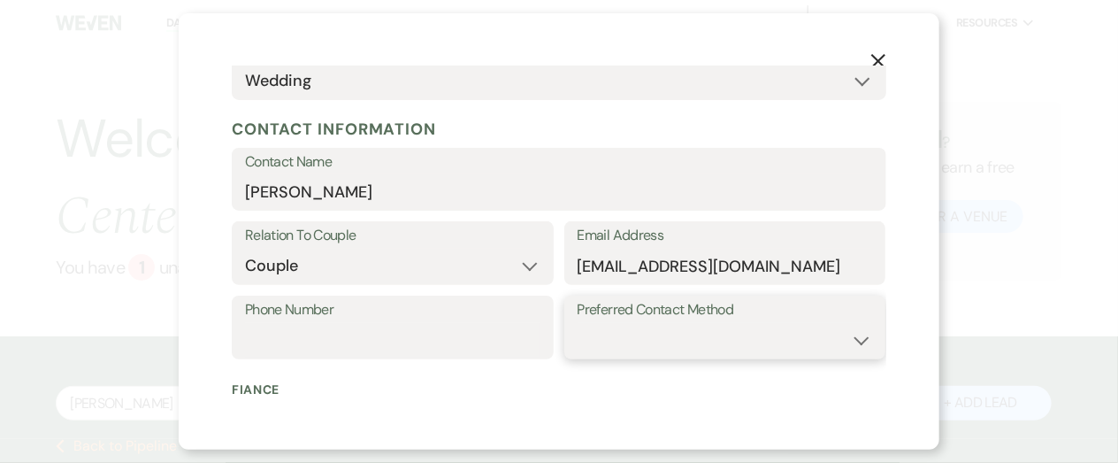
click at [641, 339] on select "Email Phone Text" at bounding box center [725, 340] width 295 height 35
click at [578, 323] on select "Email Phone Text" at bounding box center [725, 340] width 295 height 35
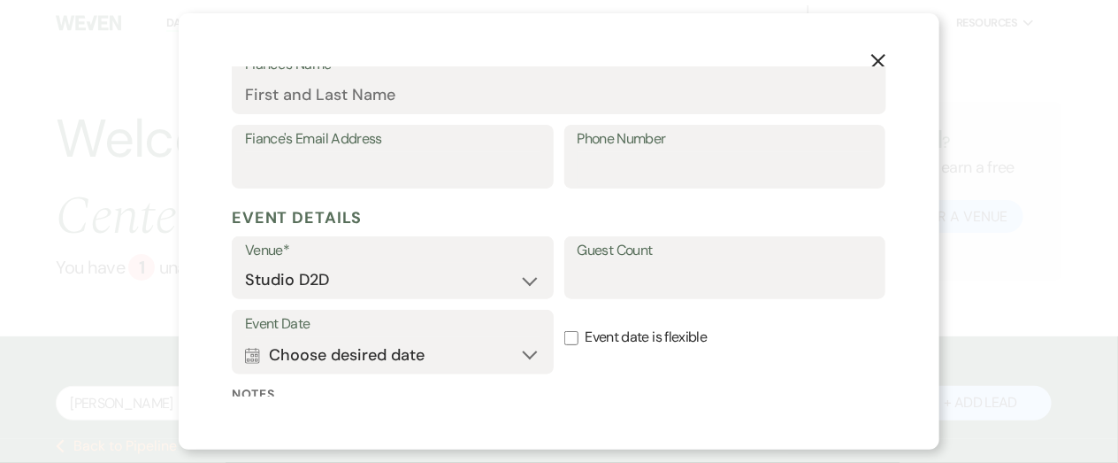
scroll to position [549, 0]
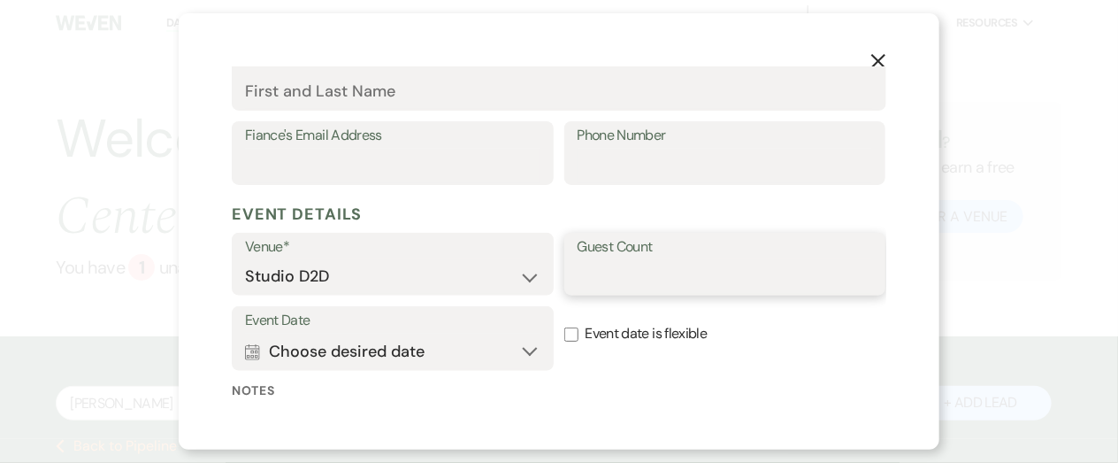
click at [618, 268] on input "Guest Count" at bounding box center [725, 276] width 295 height 35
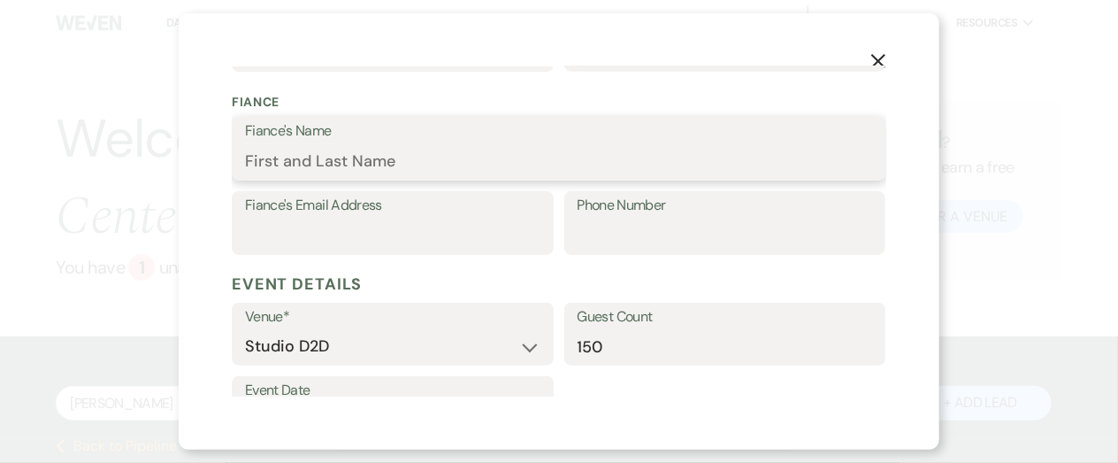
click at [346, 156] on input "Fiance's Name" at bounding box center [559, 161] width 628 height 35
paste input "seth ryder"
click at [289, 162] on input "seth ryder" at bounding box center [559, 161] width 628 height 35
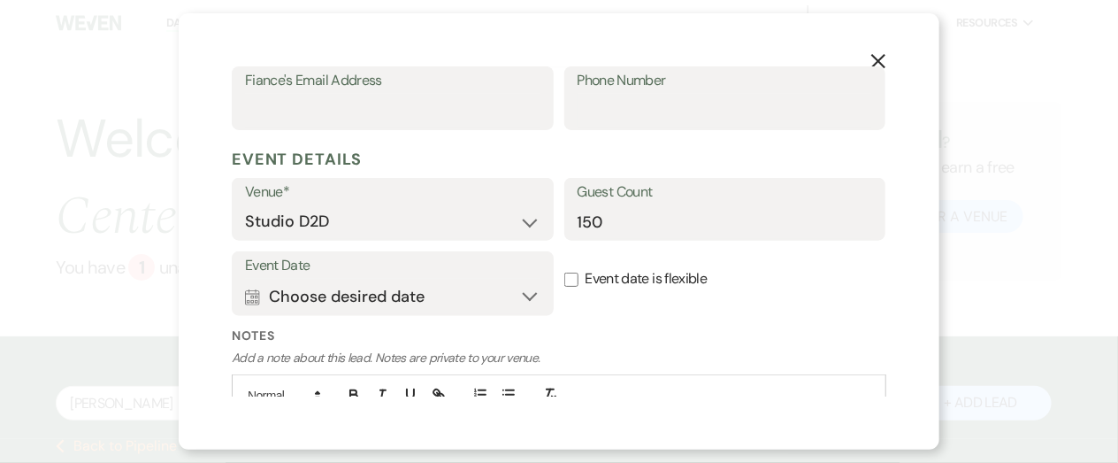
scroll to position [605, 0]
click at [439, 294] on button "Calendar Choose desired date Expand" at bounding box center [392, 295] width 295 height 35
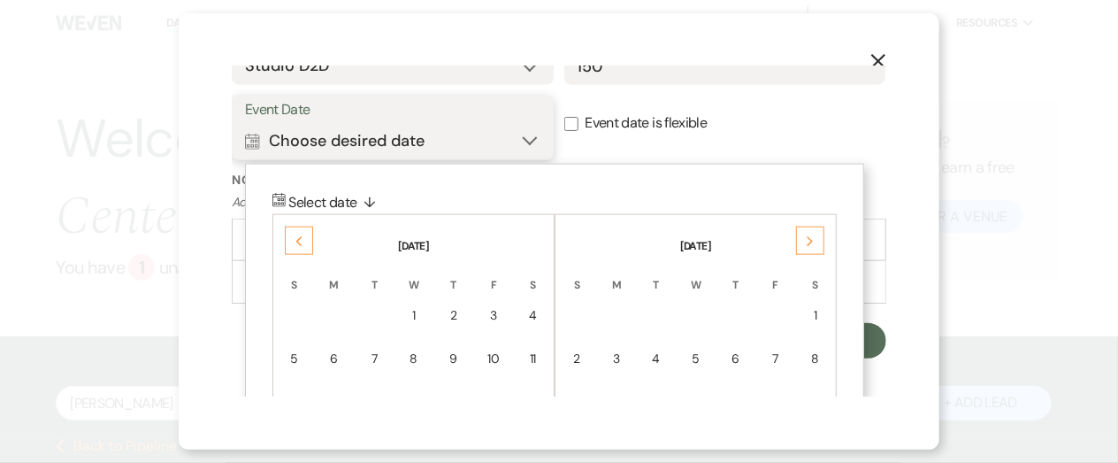
scroll to position [763, 0]
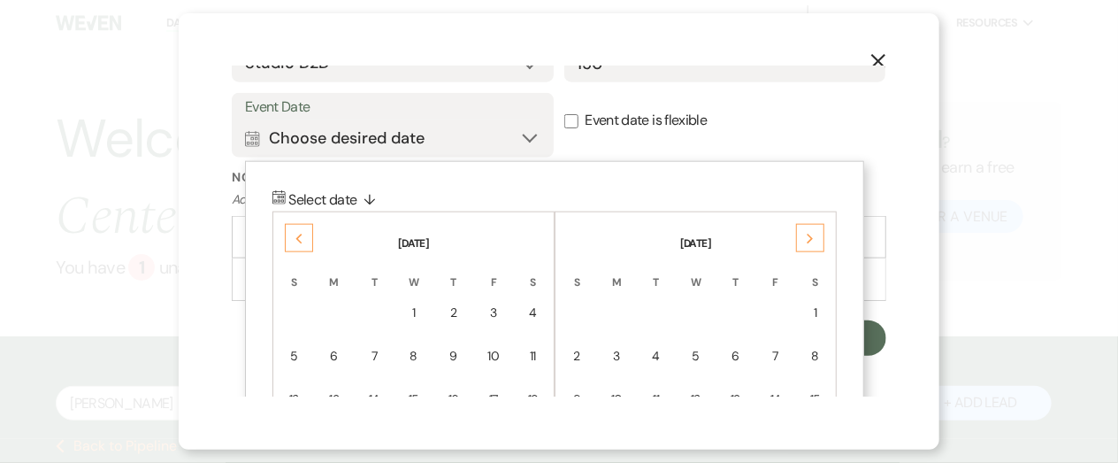
click at [813, 240] on icon "Next" at bounding box center [810, 239] width 9 height 11
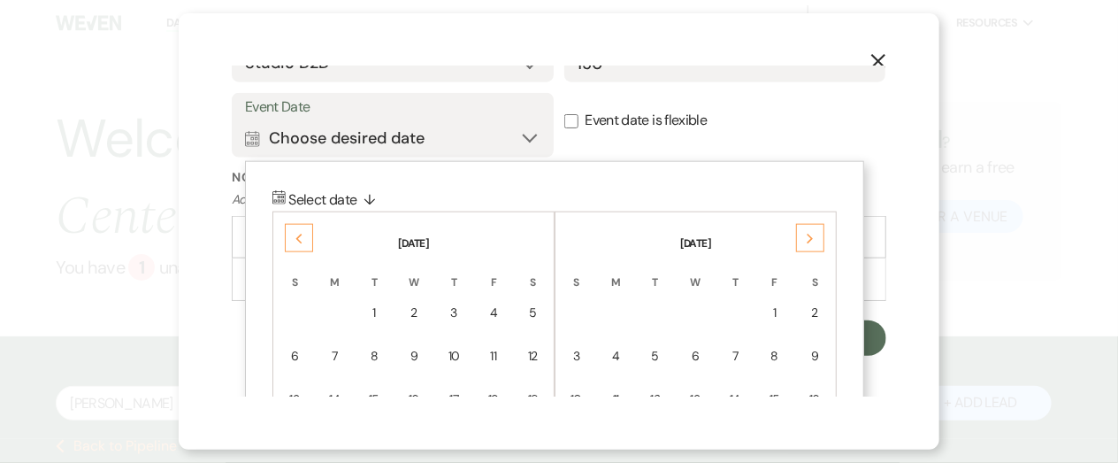
click at [813, 240] on icon "Next" at bounding box center [810, 239] width 9 height 11
click at [817, 349] on div "10" at bounding box center [815, 356] width 15 height 19
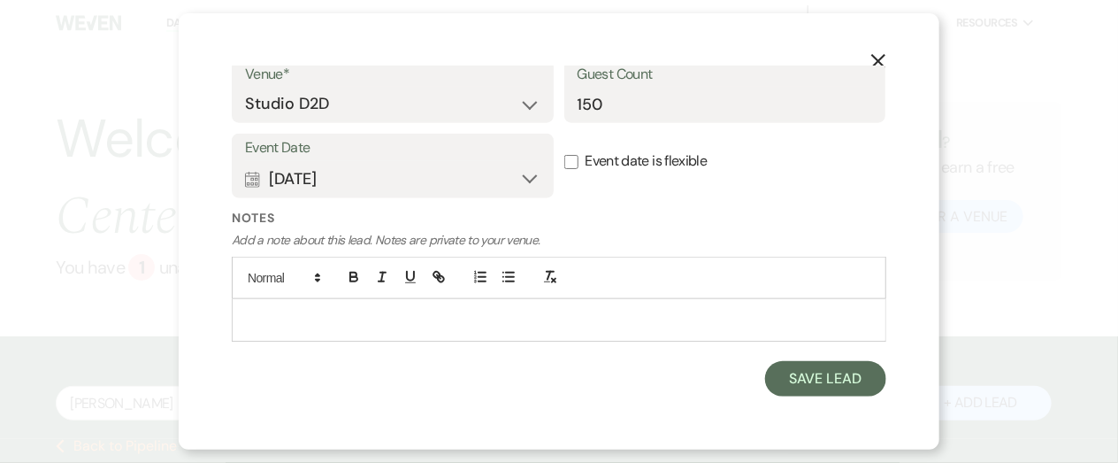
scroll to position [721, 0]
click at [572, 157] on input "Event date is flexible" at bounding box center [571, 163] width 14 height 14
click at [785, 380] on button "Save Lead" at bounding box center [825, 379] width 121 height 35
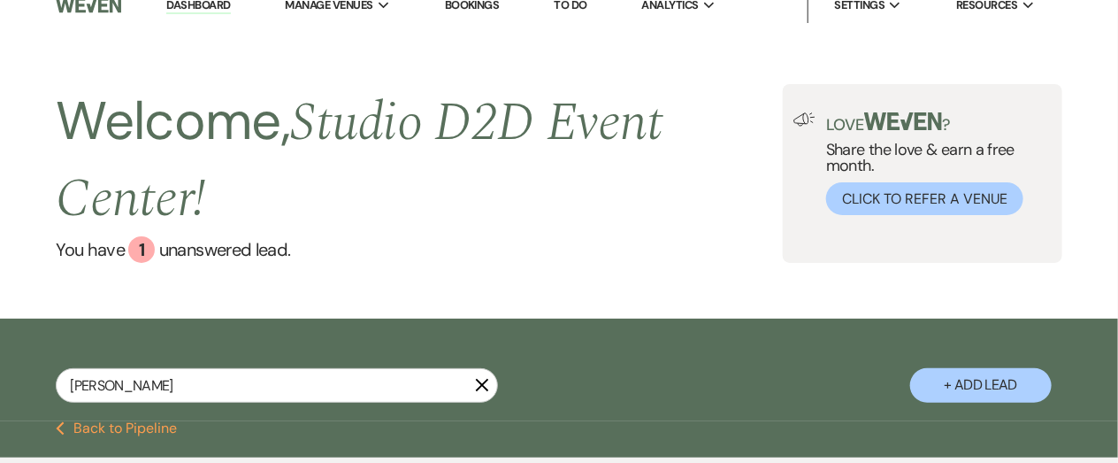
scroll to position [0, 0]
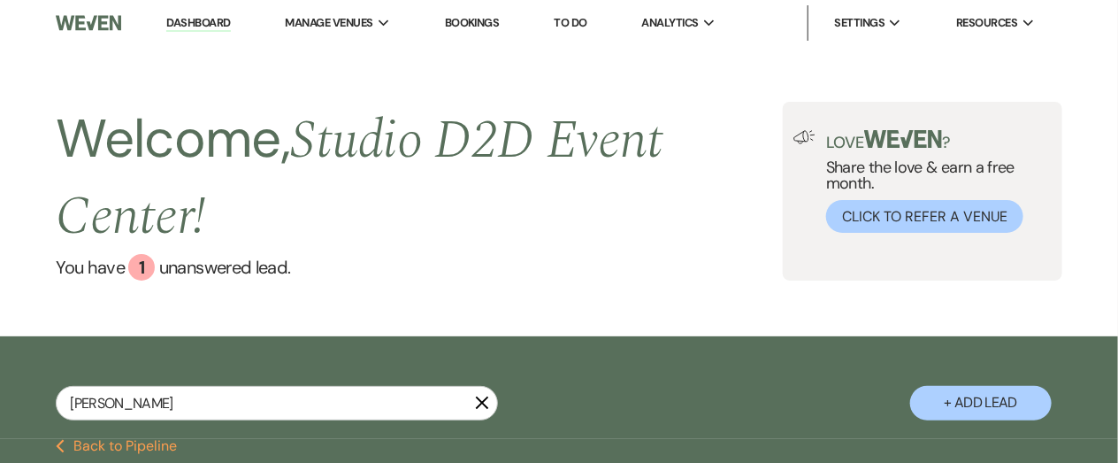
click at [208, 19] on link "Dashboard" at bounding box center [198, 23] width 64 height 17
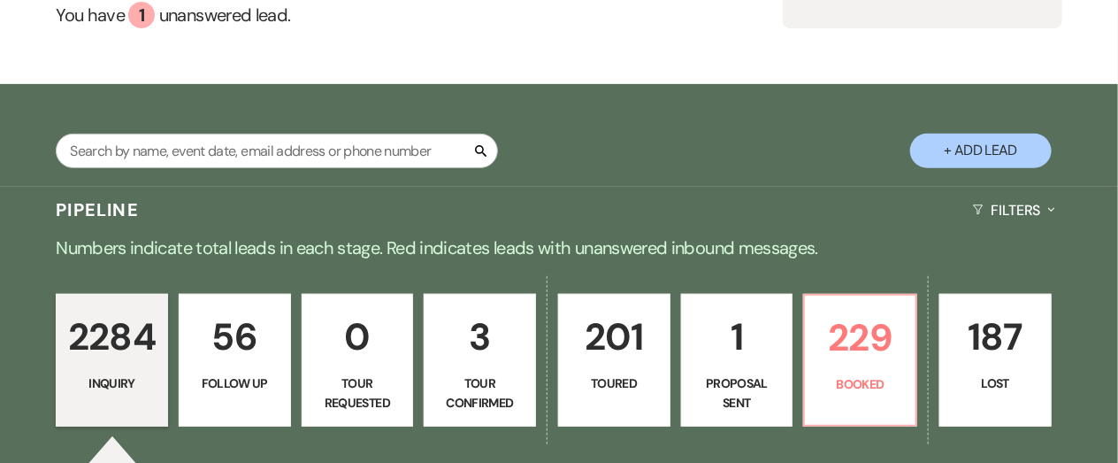
scroll to position [260, 0]
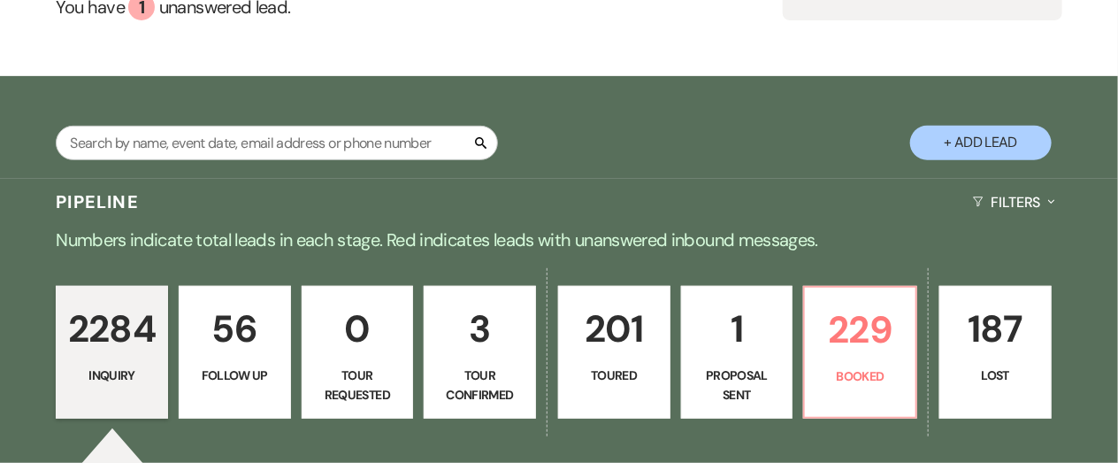
click at [483, 326] on p "3" at bounding box center [479, 328] width 89 height 59
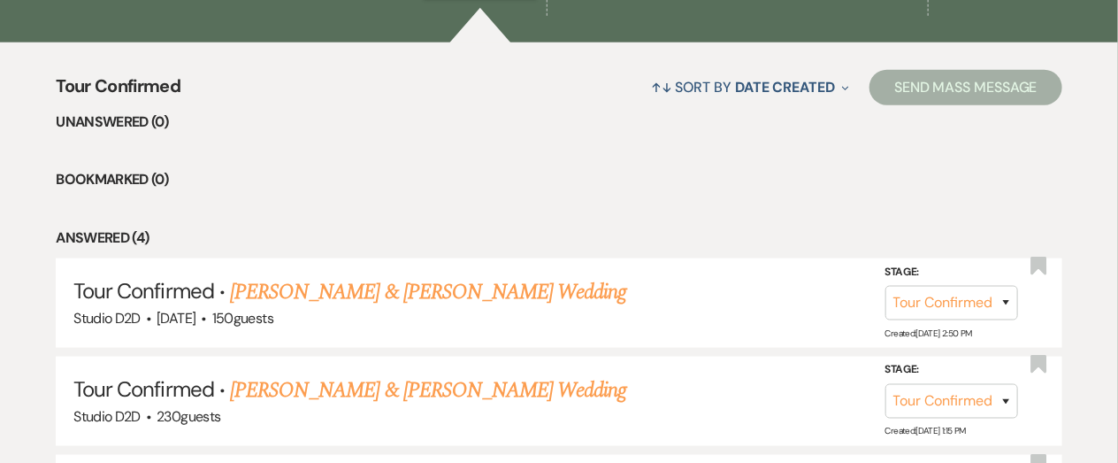
scroll to position [687, 0]
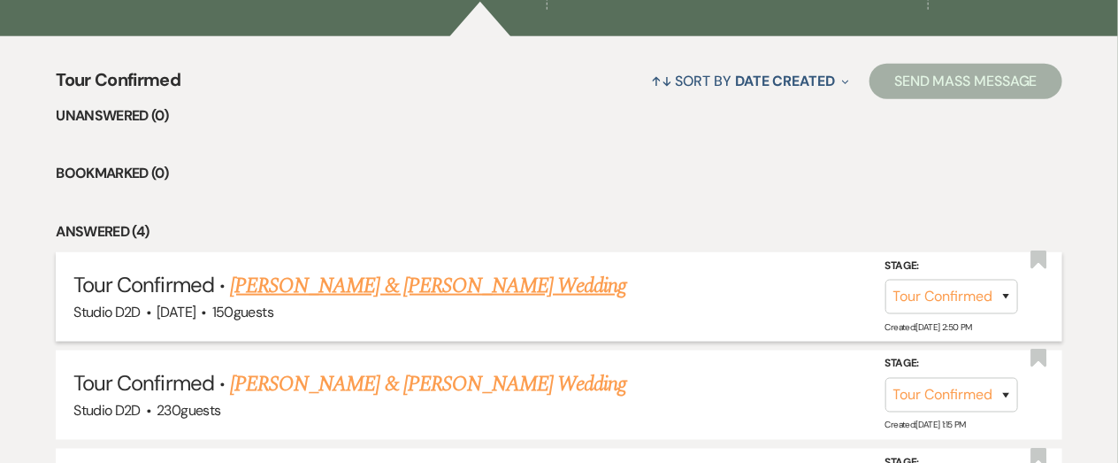
click at [429, 282] on link "Seth Ryder & Madison Keller's Wedding" at bounding box center [428, 286] width 396 height 32
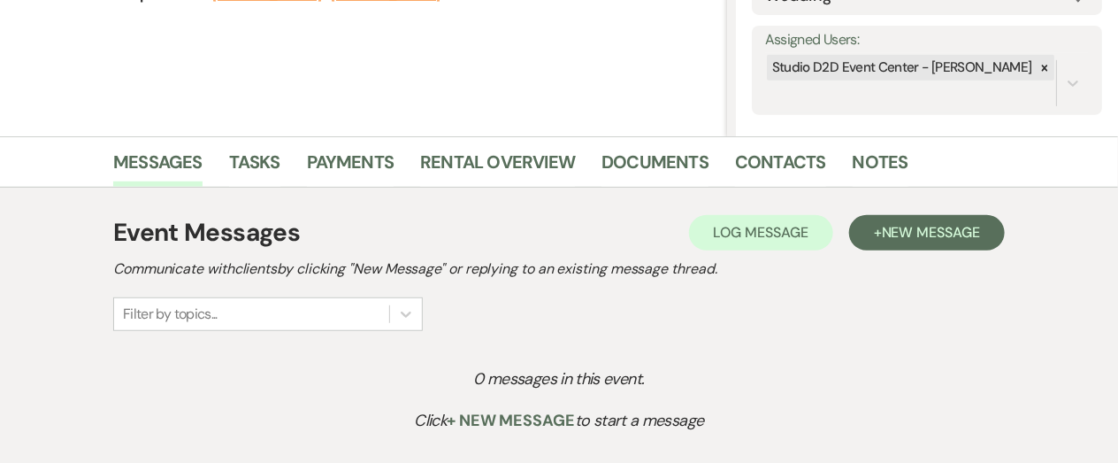
scroll to position [316, 0]
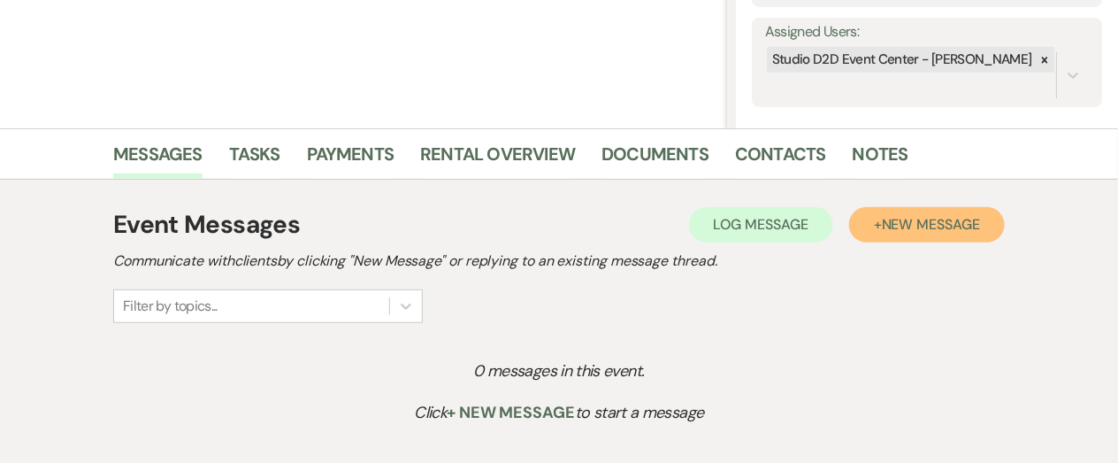
click at [878, 234] on button "+ New Message" at bounding box center [927, 224] width 156 height 35
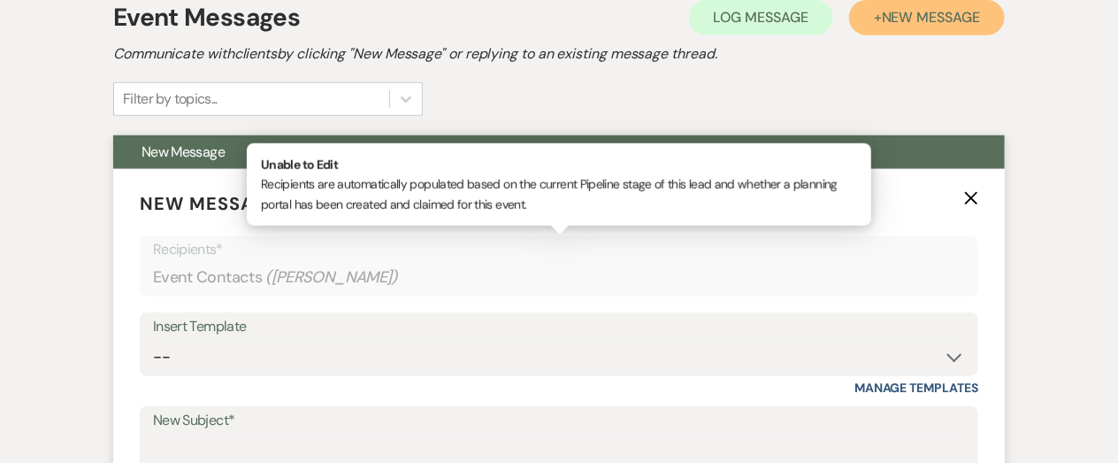
scroll to position [526, 0]
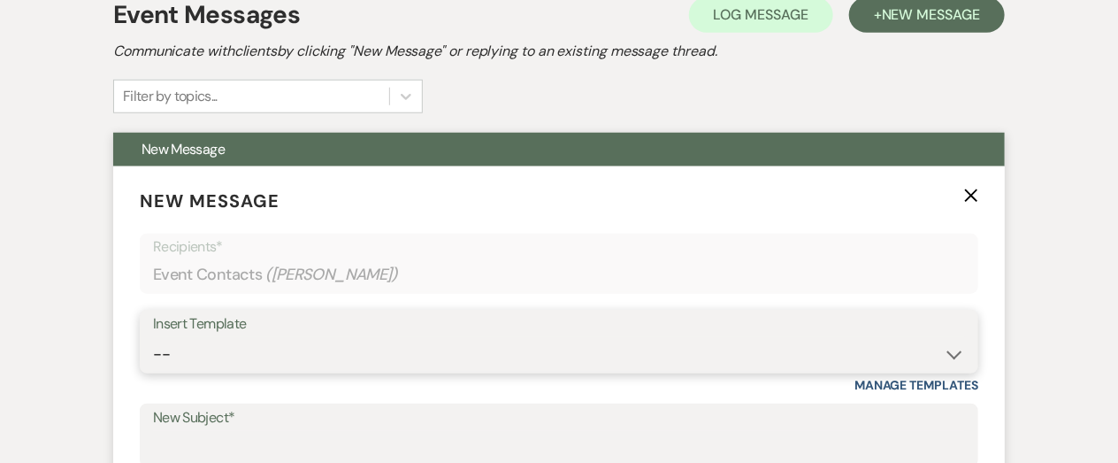
click at [329, 354] on select "-- New Inquiry - message 2 Event Pricing - Non Wedding Weven Planning Portal In…" at bounding box center [559, 354] width 812 height 35
click at [153, 337] on select "-- New Inquiry - message 2 Event Pricing - Non Wedding Weven Planning Portal In…" at bounding box center [559, 354] width 812 height 35
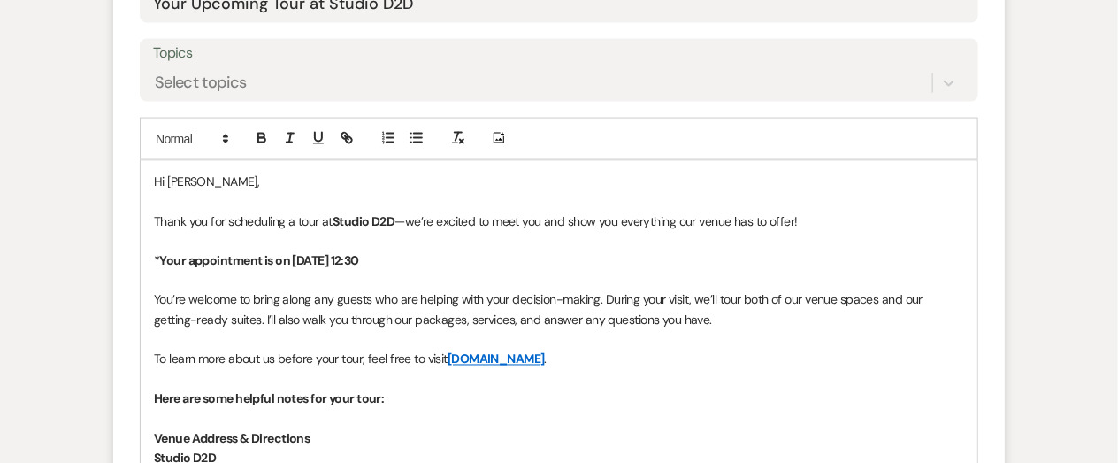
scroll to position [974, 0]
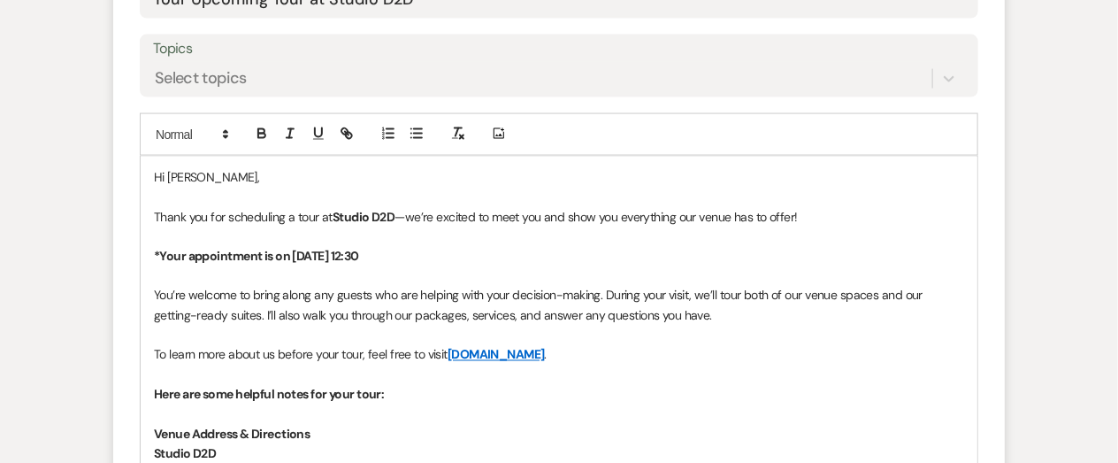
click at [353, 254] on strong "*Your appointment is on [DATE] 12:30" at bounding box center [256, 256] width 205 height 16
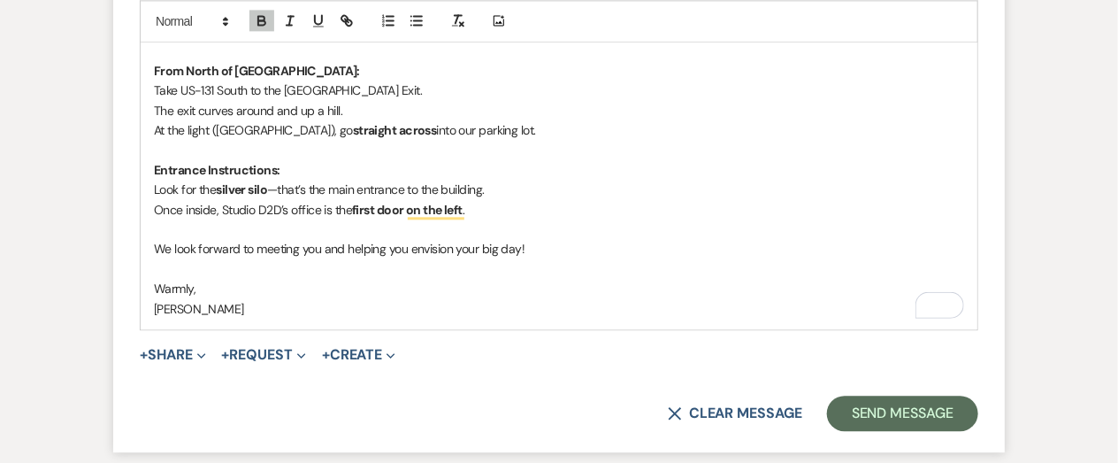
scroll to position [1539, 0]
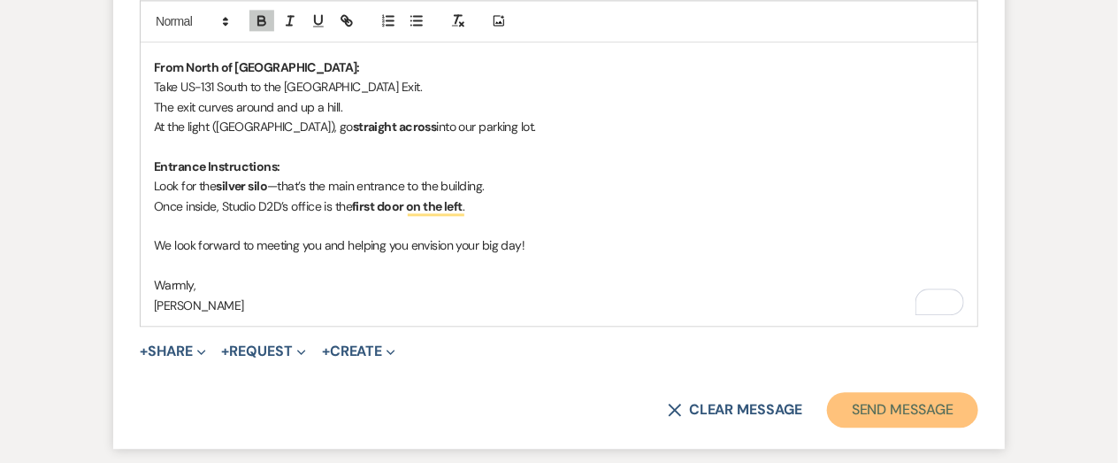
click at [885, 413] on button "Send Message" at bounding box center [902, 409] width 151 height 35
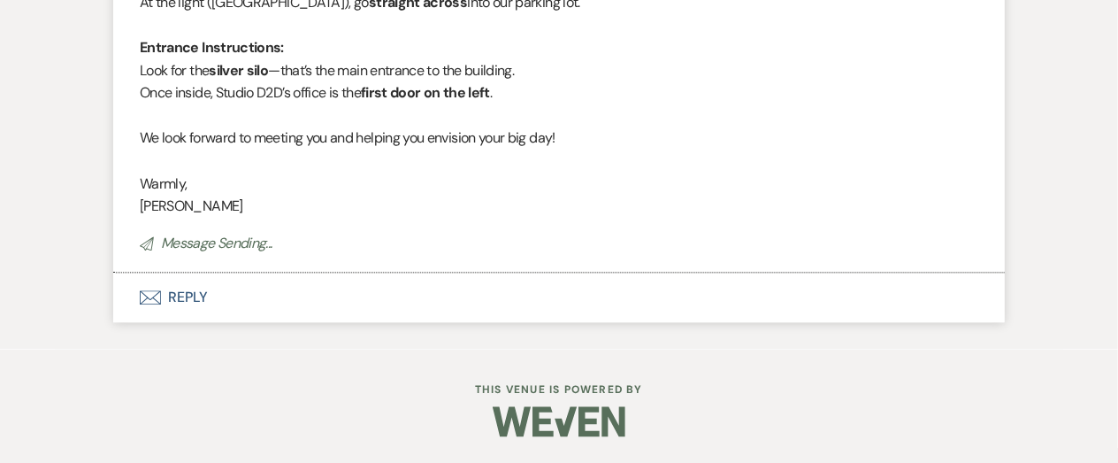
scroll to position [1351, 0]
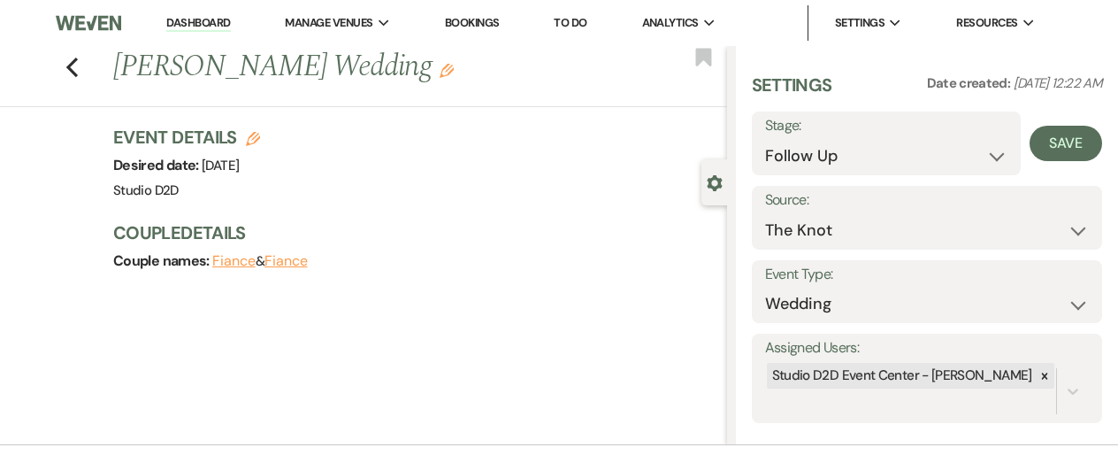
select select "9"
click at [1068, 144] on button "Save" at bounding box center [1066, 143] width 73 height 35
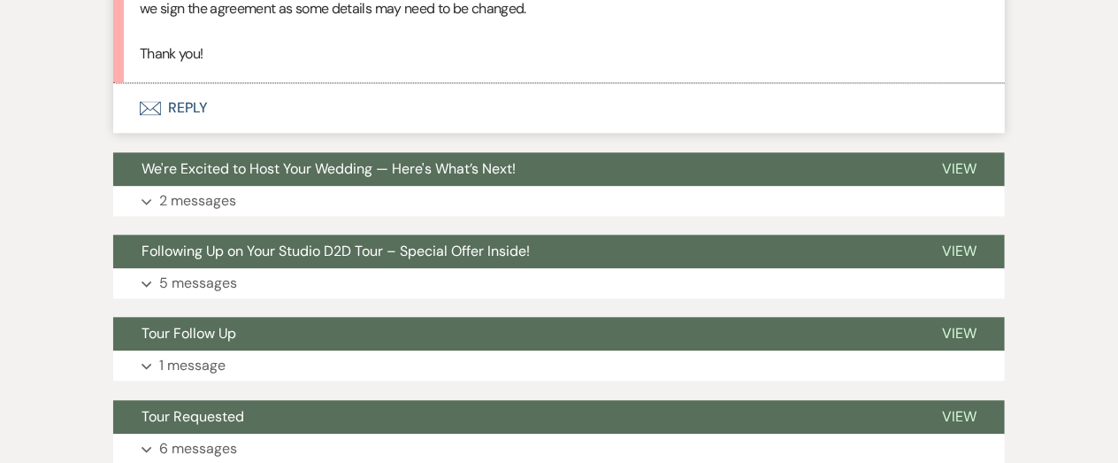
click at [202, 106] on button "Envelope Reply" at bounding box center [559, 108] width 892 height 50
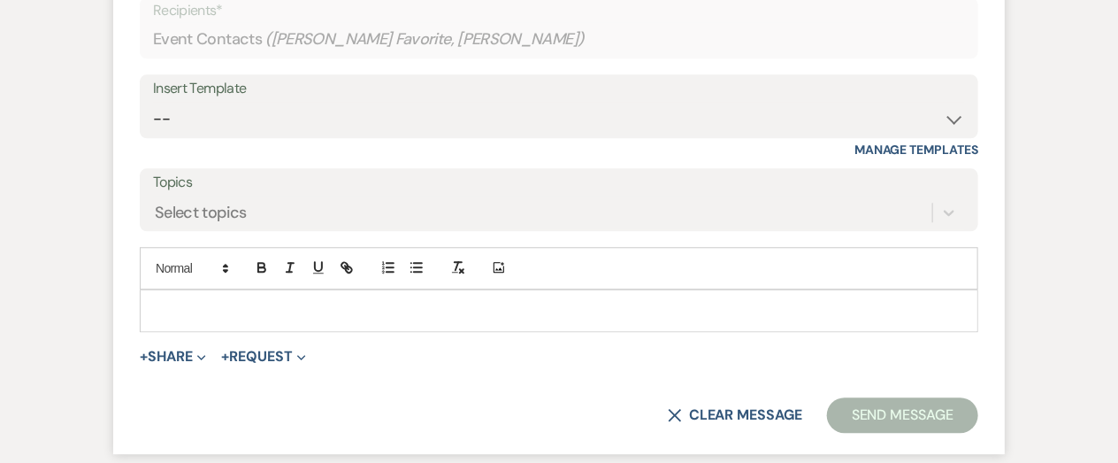
scroll to position [1591, 0]
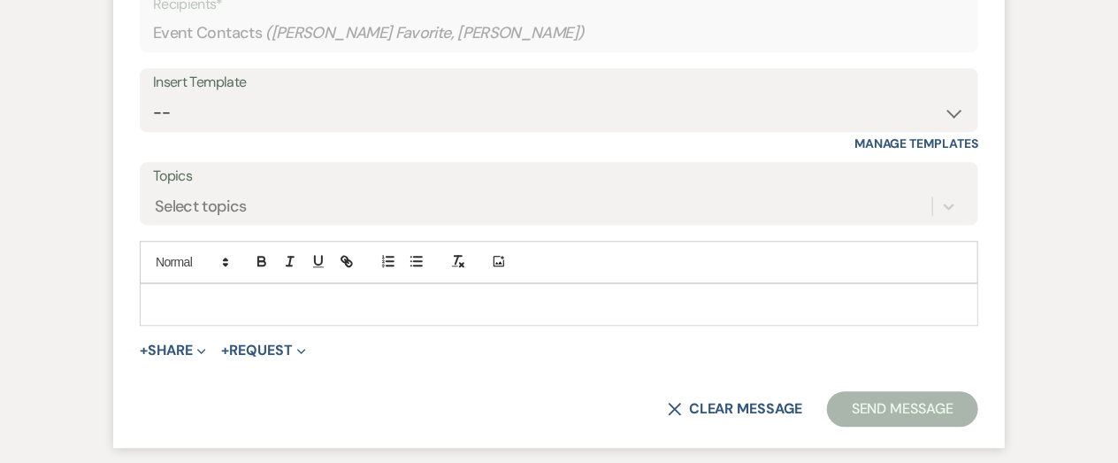
click at [257, 303] on p at bounding box center [559, 304] width 810 height 19
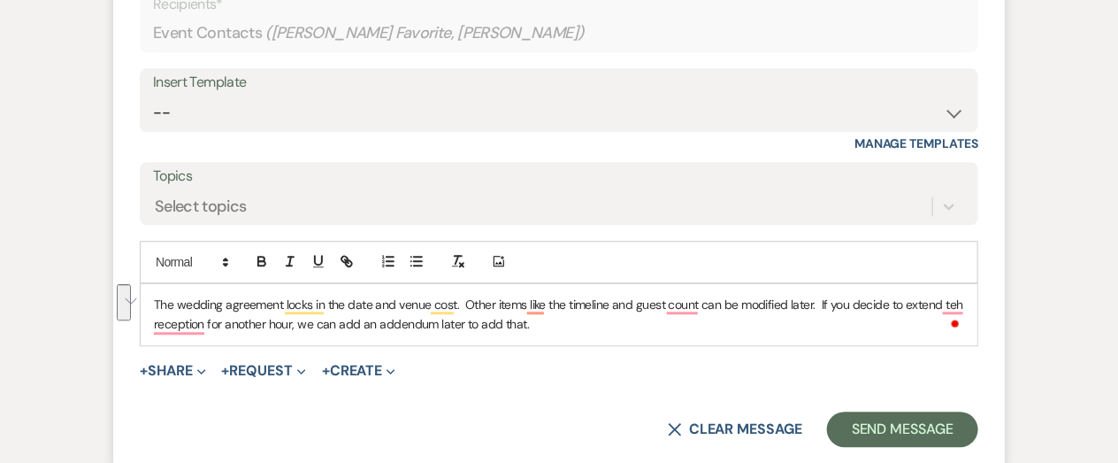
copy p "The wedding agreement locks in the date and venue cost. Other items like the ti…"
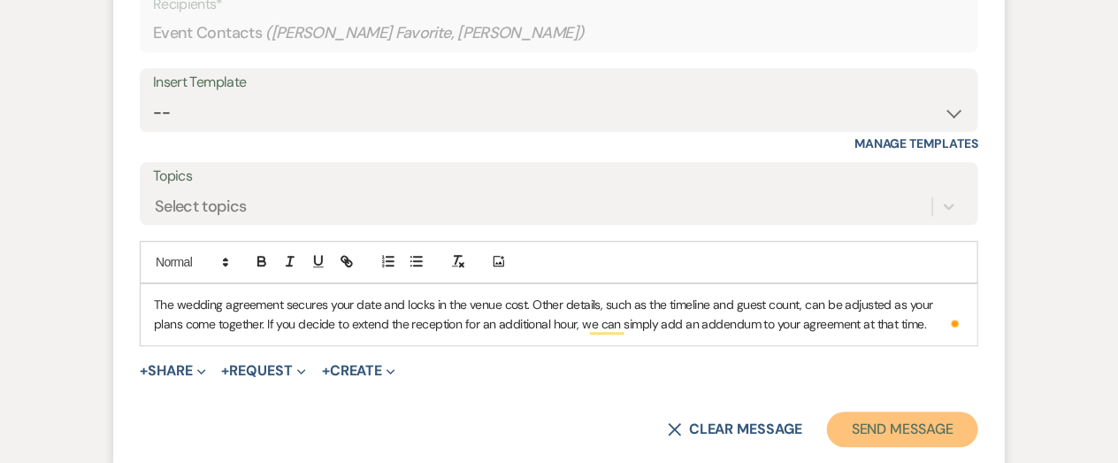
click at [857, 436] on button "Send Message" at bounding box center [902, 428] width 151 height 35
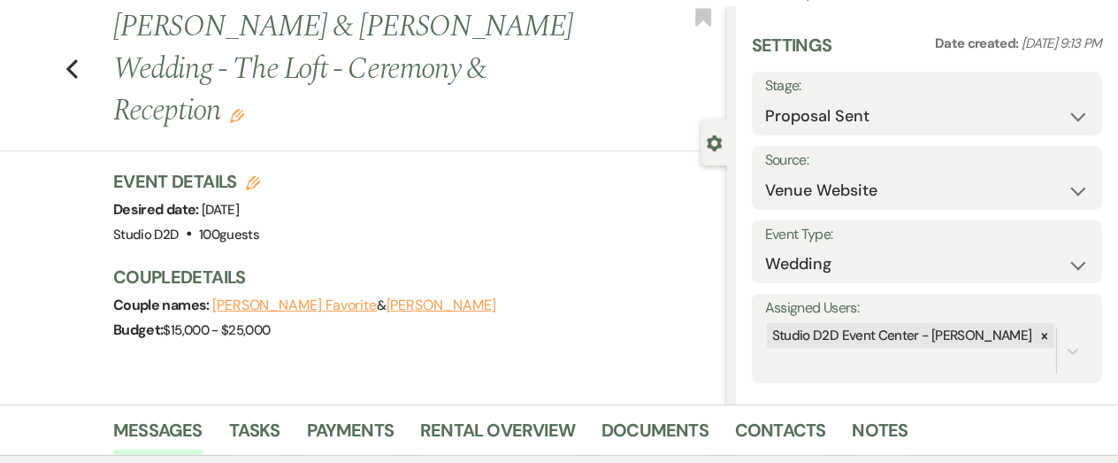
scroll to position [0, 0]
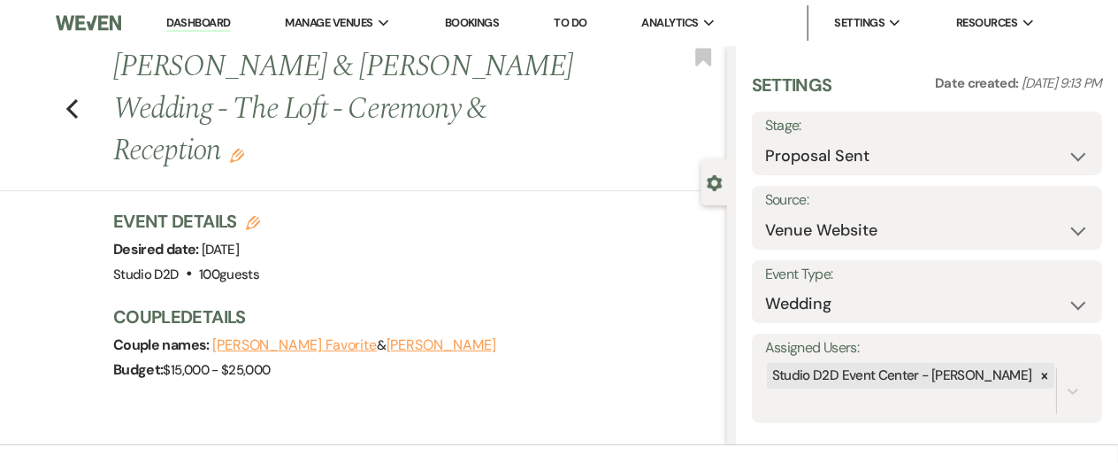
click at [197, 25] on link "Dashboard" at bounding box center [198, 23] width 64 height 17
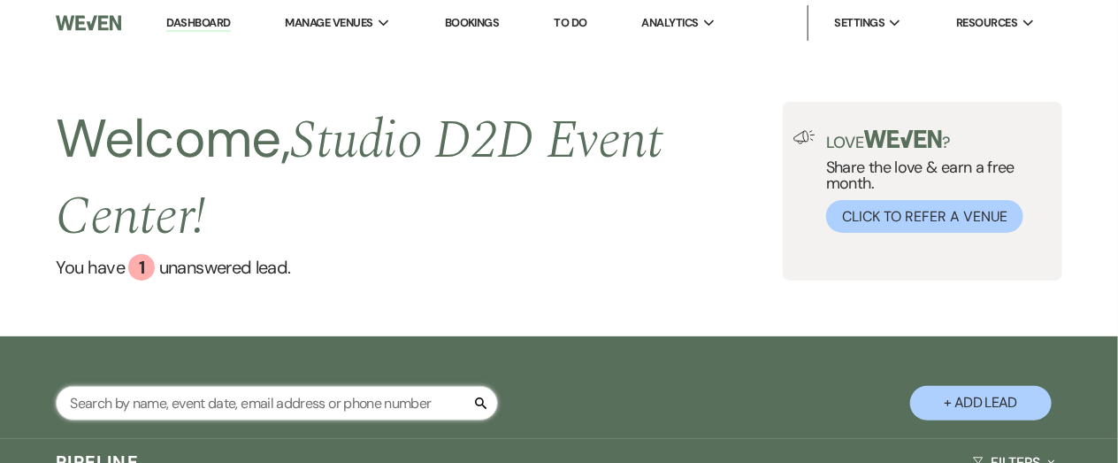
click at [372, 399] on input "text" at bounding box center [277, 403] width 442 height 35
click at [368, 392] on input "text" at bounding box center [277, 403] width 442 height 35
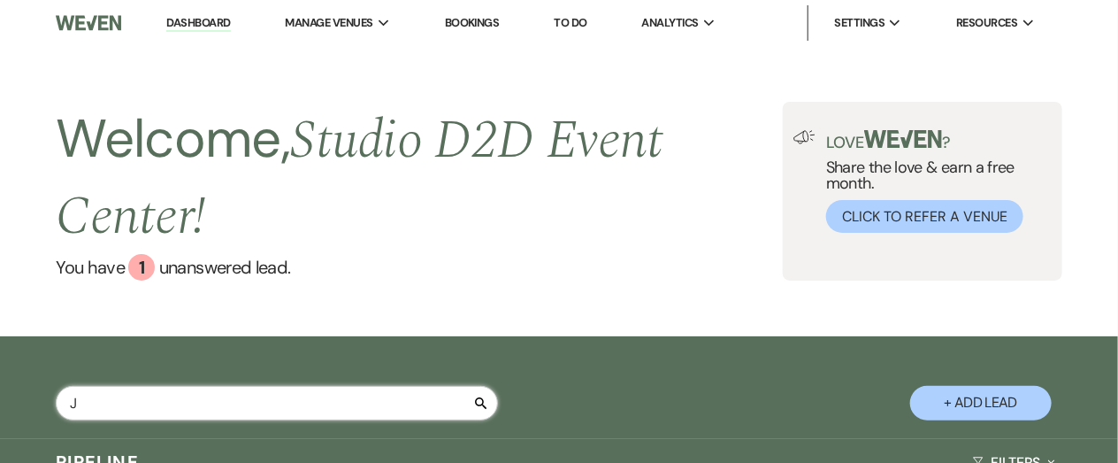
scroll to position [8, 0]
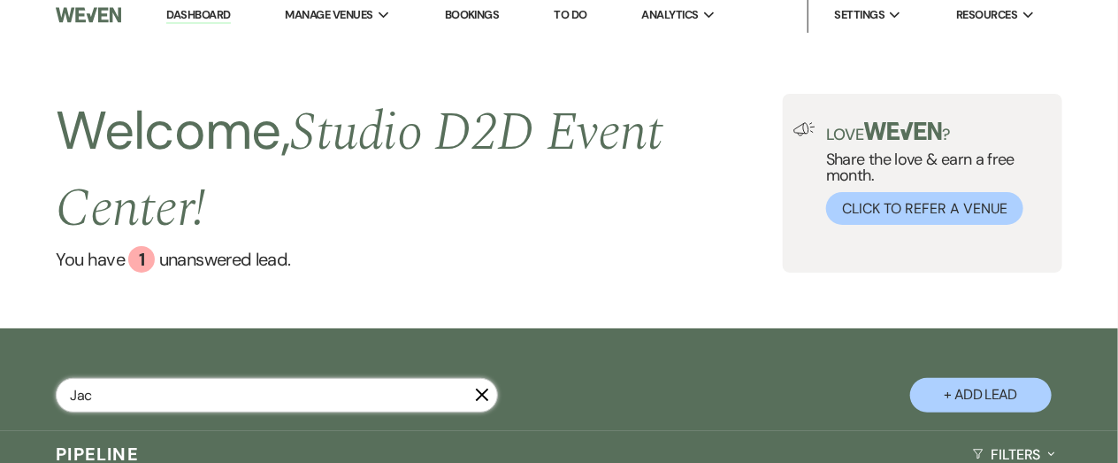
type input "Jack"
select select "9"
select select "8"
select select "6"
select select "5"
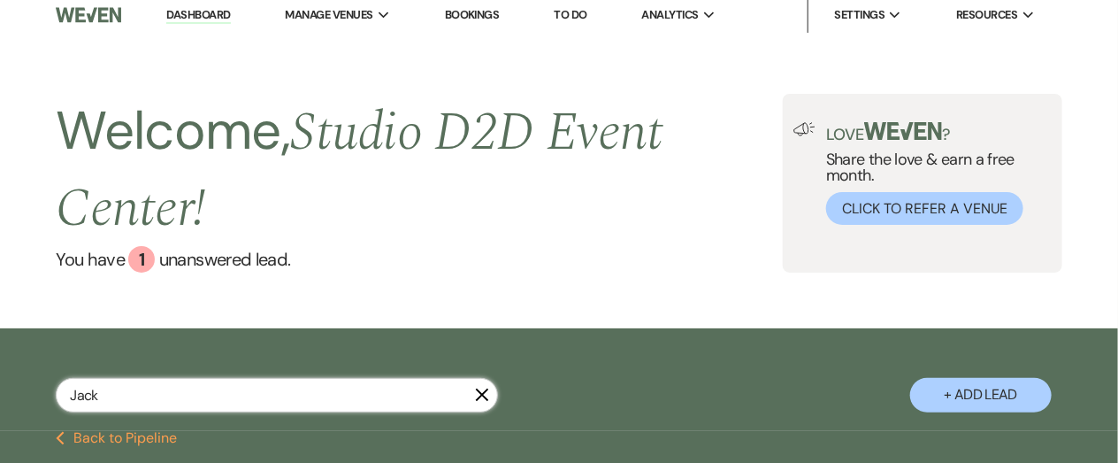
select select "8"
select select "11"
select select "8"
select select "3"
select select "5"
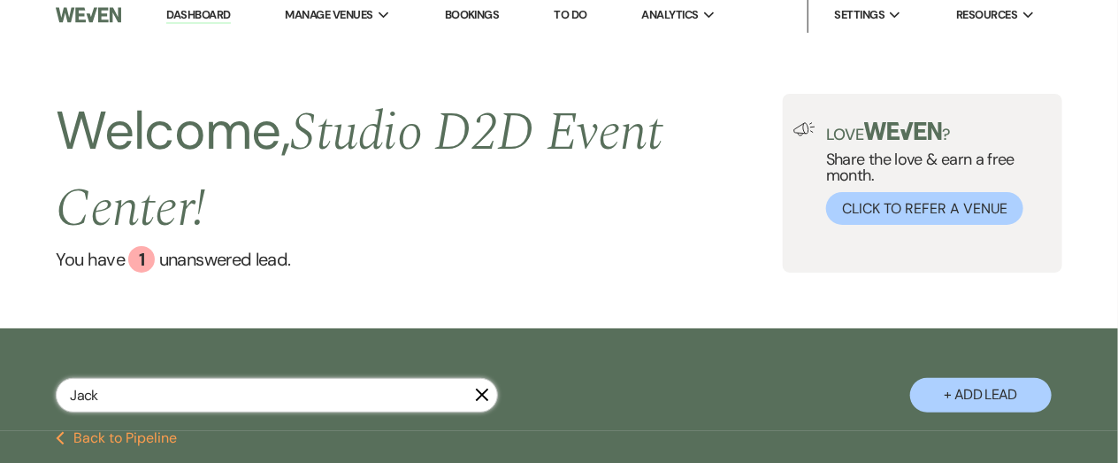
scroll to position [231, 0]
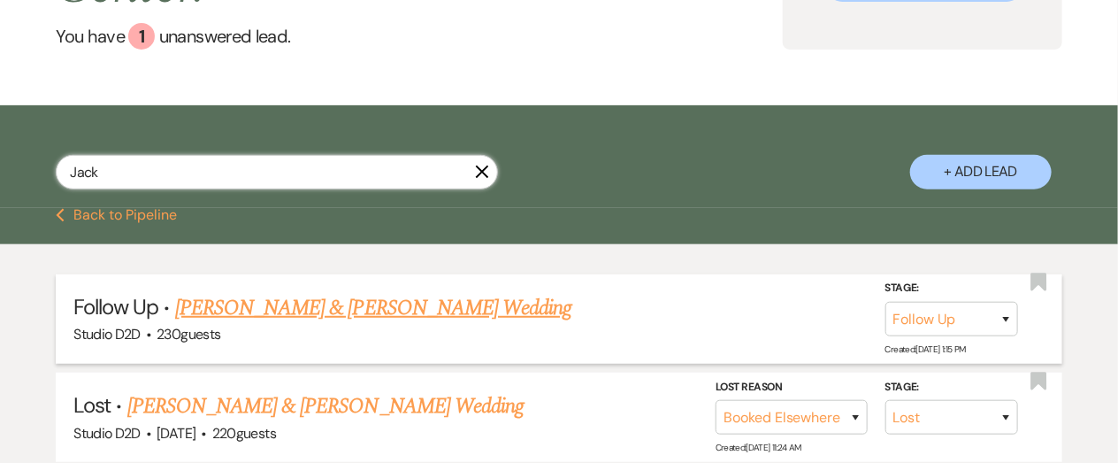
type input "Jack"
click at [449, 313] on link "[PERSON_NAME] & [PERSON_NAME] Wedding" at bounding box center [373, 308] width 396 height 32
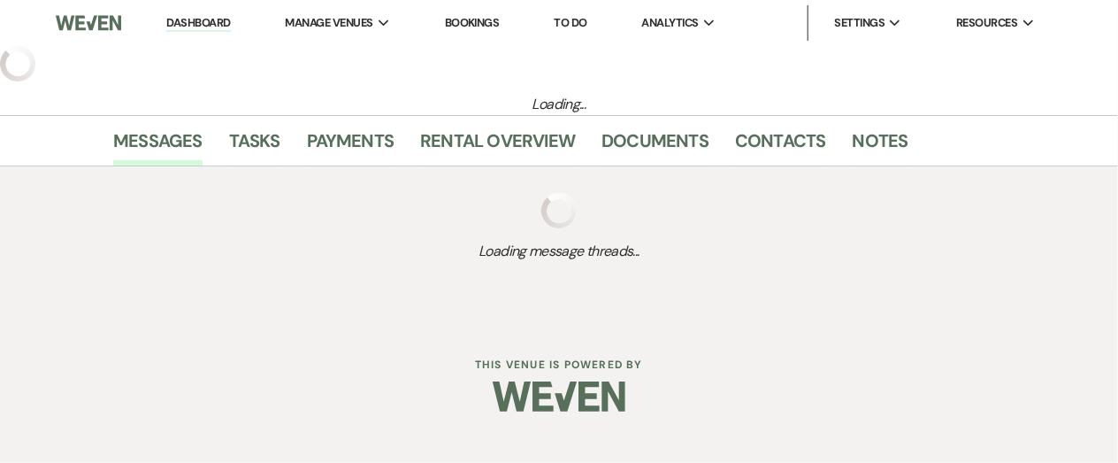
select select "9"
select select "17"
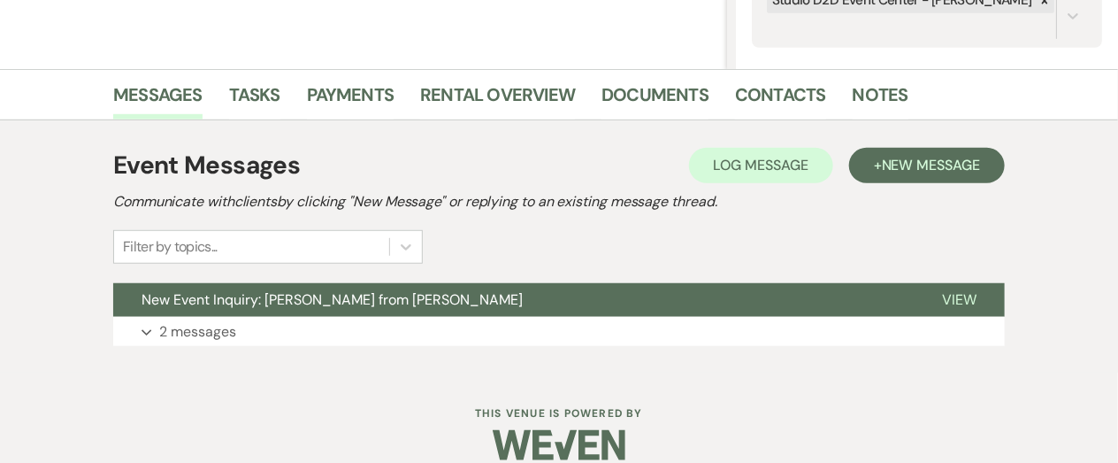
scroll to position [397, 0]
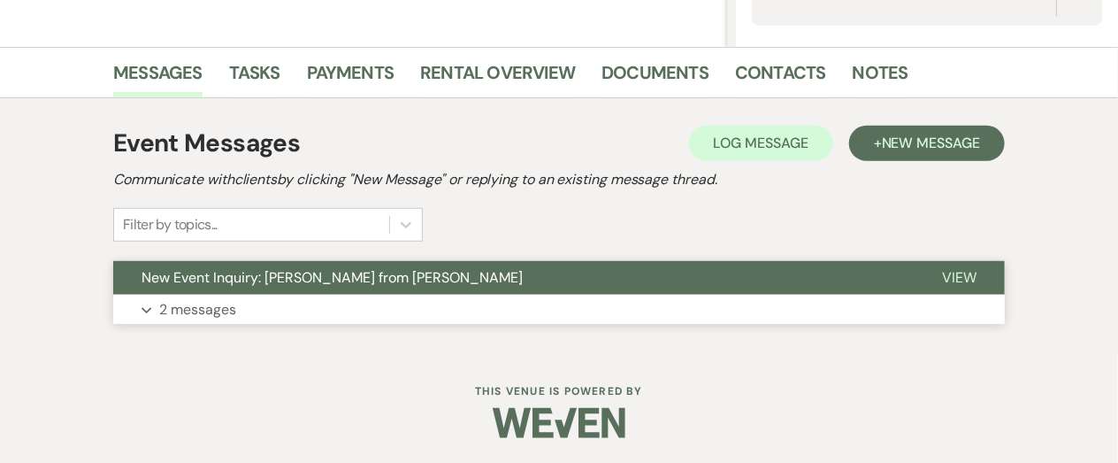
click at [239, 305] on button "Expand 2 messages" at bounding box center [559, 310] width 892 height 30
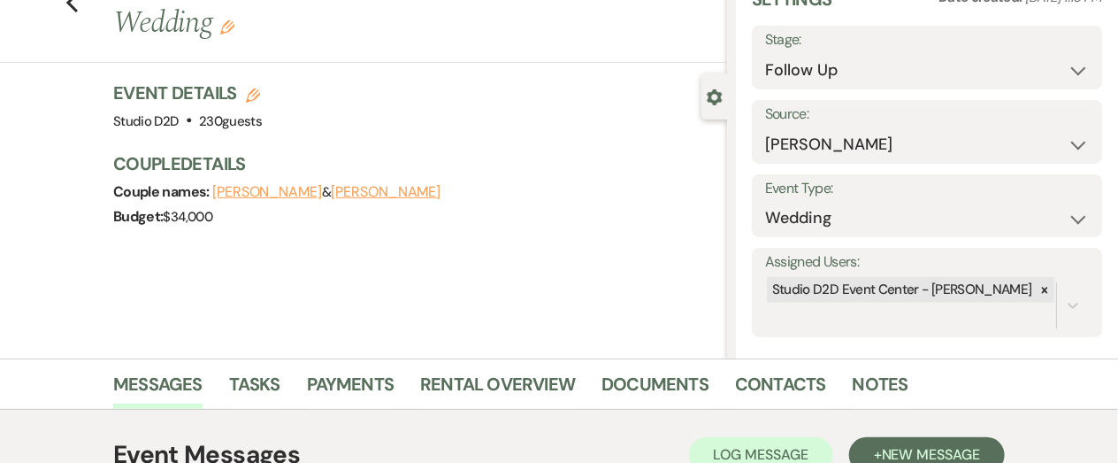
scroll to position [0, 0]
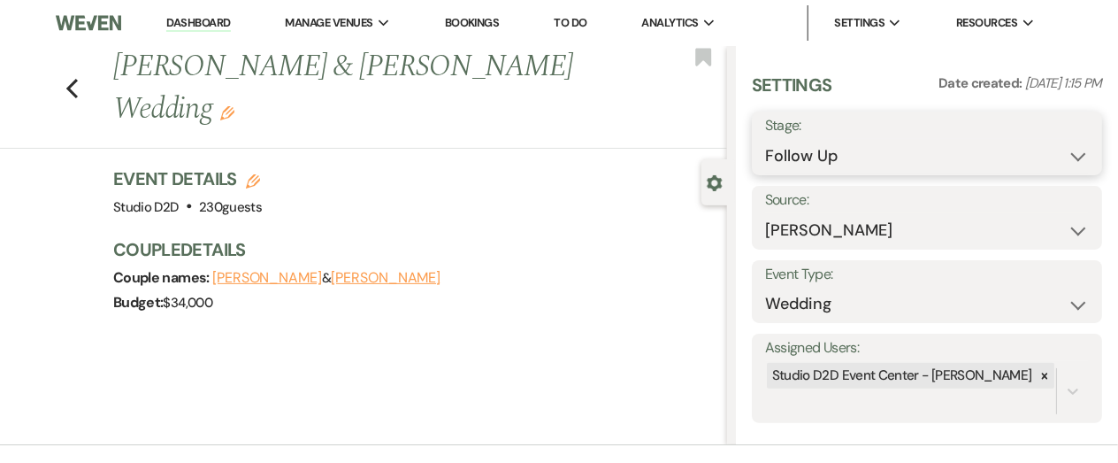
click at [840, 146] on select "Inquiry Follow Up Tour Requested Tour Confirmed Toured Proposal Sent Booked Lost" at bounding box center [927, 156] width 324 height 35
select select "4"
click at [765, 139] on select "Inquiry Follow Up Tour Requested Tour Confirmed Toured Proposal Sent Booked Lost" at bounding box center [927, 156] width 324 height 35
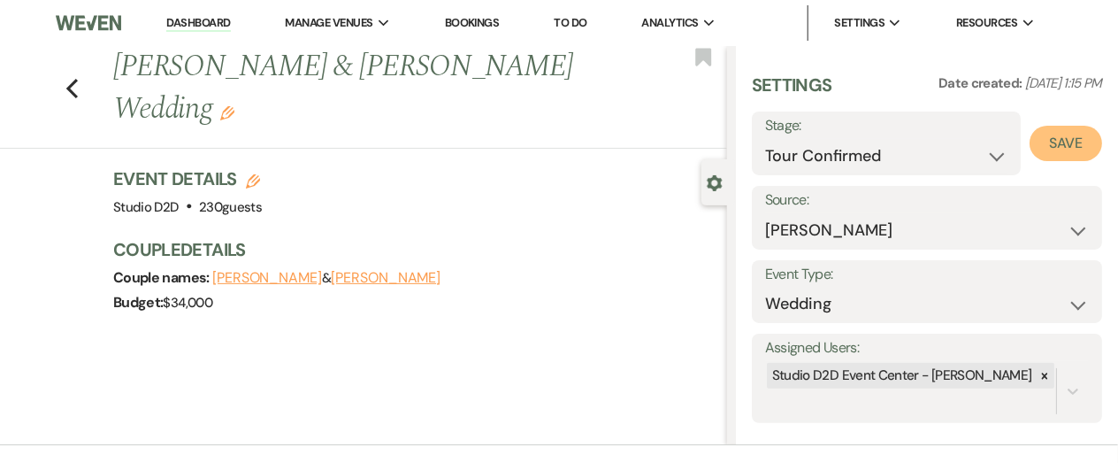
click at [1050, 151] on button "Save" at bounding box center [1066, 143] width 73 height 35
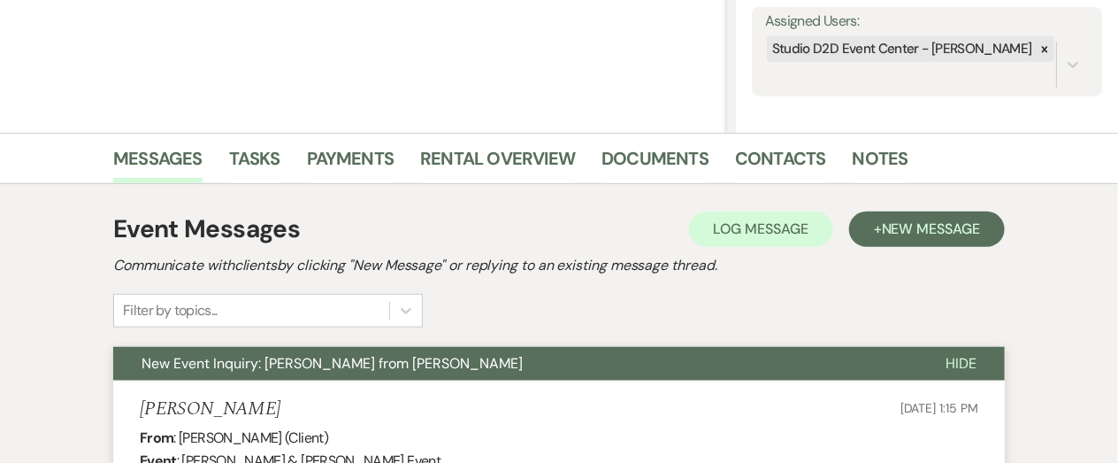
scroll to position [330, 0]
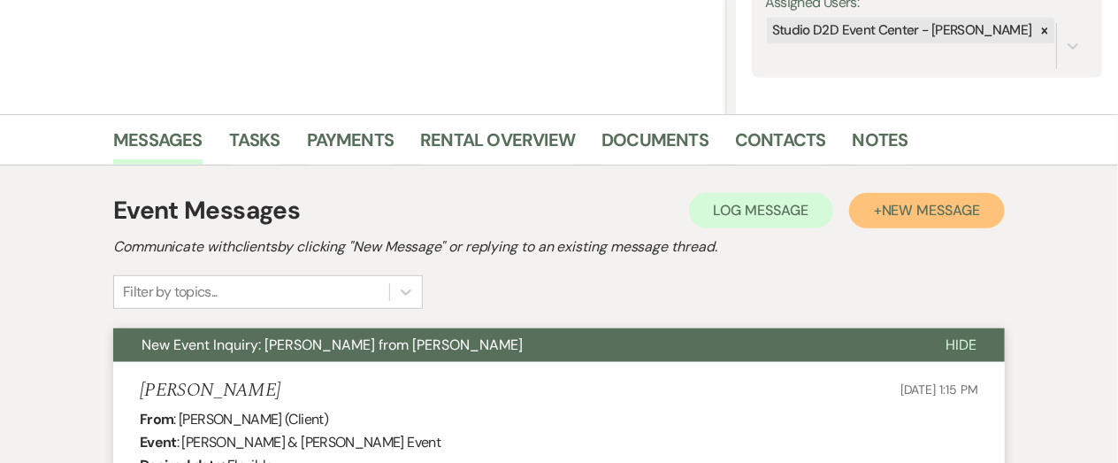
click at [909, 214] on span "New Message" at bounding box center [931, 210] width 98 height 19
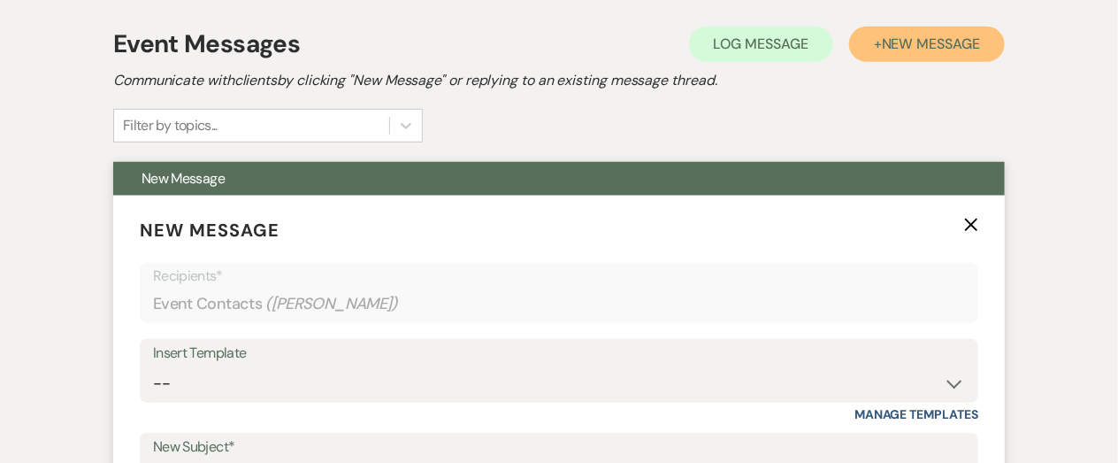
scroll to position [498, 0]
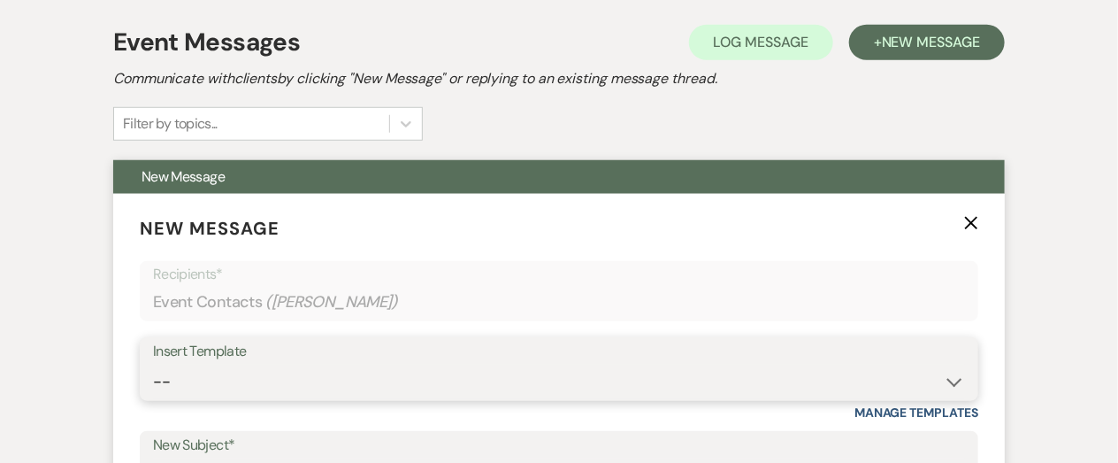
click at [305, 389] on select "-- New Inquiry - message 2 Event Pricing - Non Wedding Weven Planning Portal In…" at bounding box center [559, 381] width 812 height 35
select select "5702"
click at [153, 364] on select "-- New Inquiry - message 2 Event Pricing - Non Wedding Weven Planning Portal In…" at bounding box center [559, 381] width 812 height 35
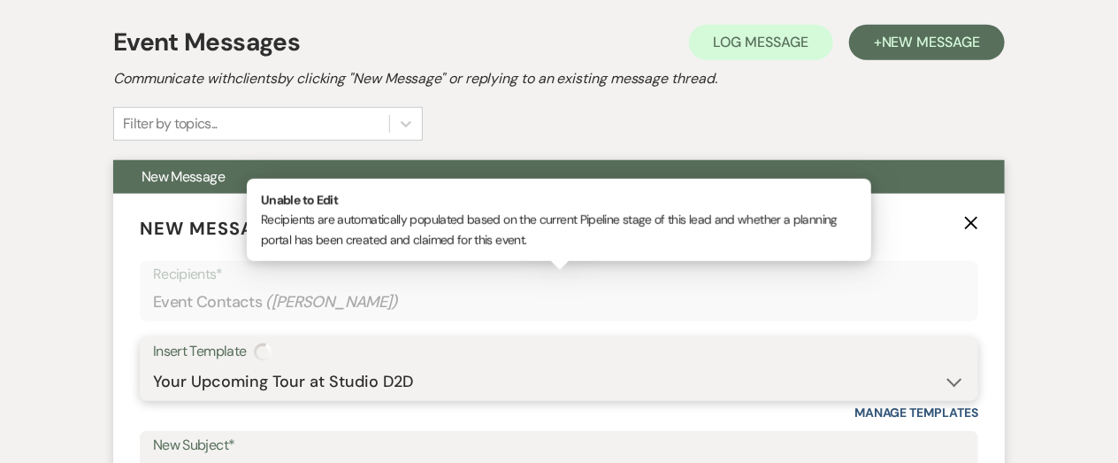
type input "Your Upcoming Tour at Studio D2D"
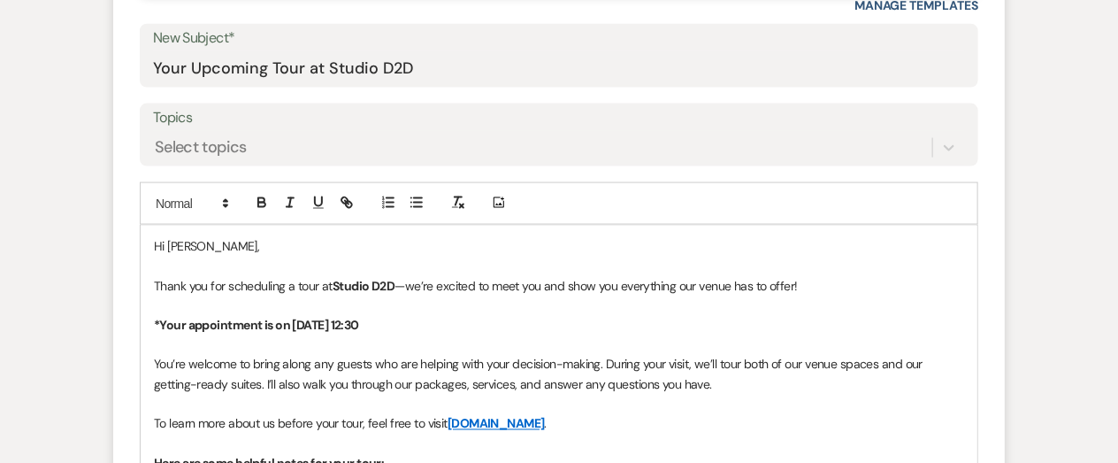
scroll to position [908, 0]
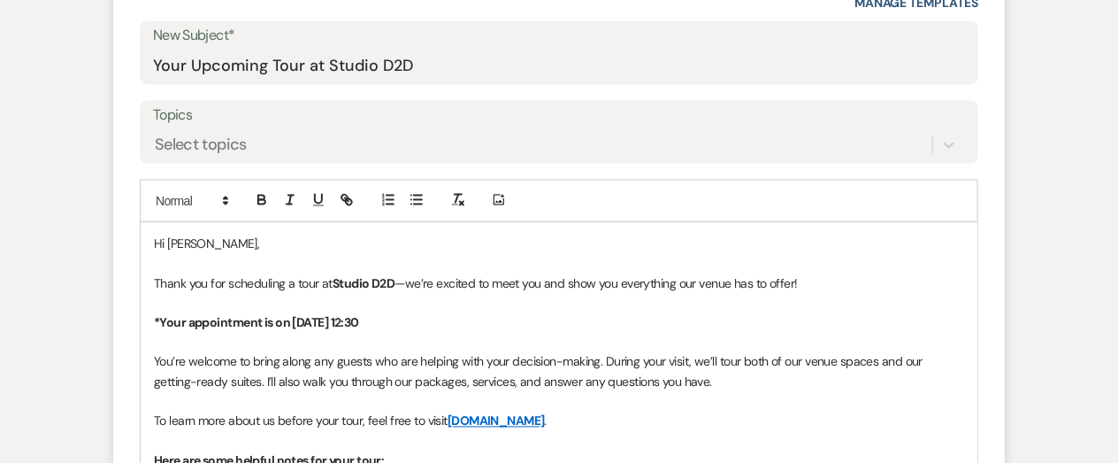
click at [326, 326] on strong "*Your appointment is on [DATE] 12:30" at bounding box center [256, 322] width 205 height 16
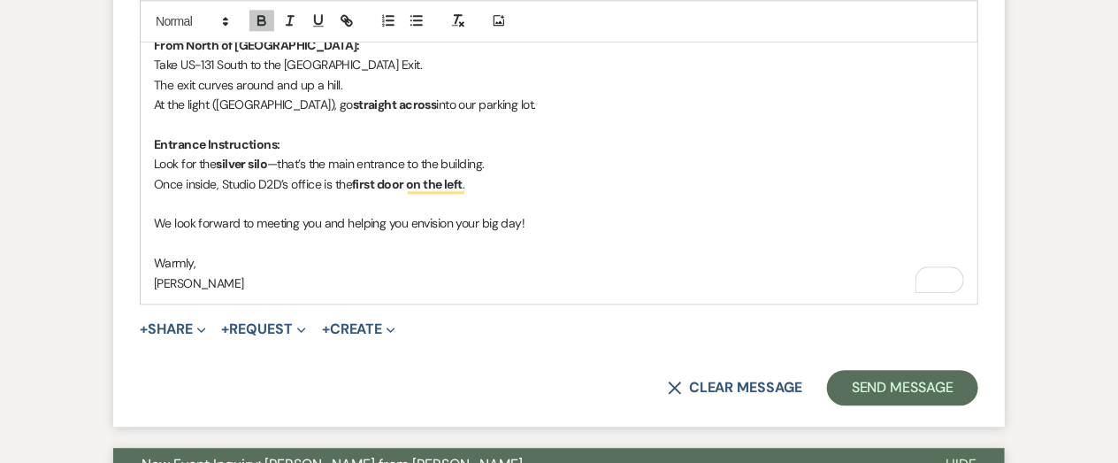
scroll to position [1562, 0]
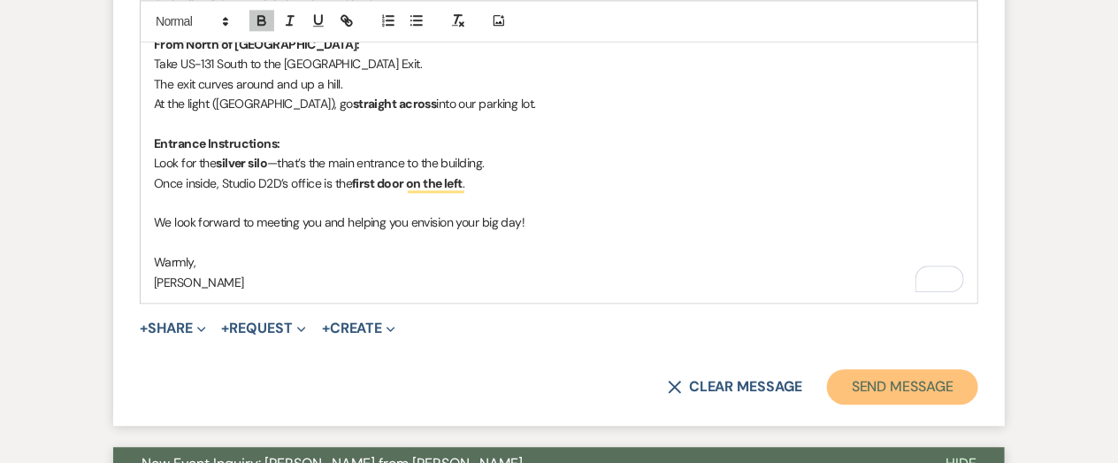
click at [868, 385] on button "Send Message" at bounding box center [902, 386] width 151 height 35
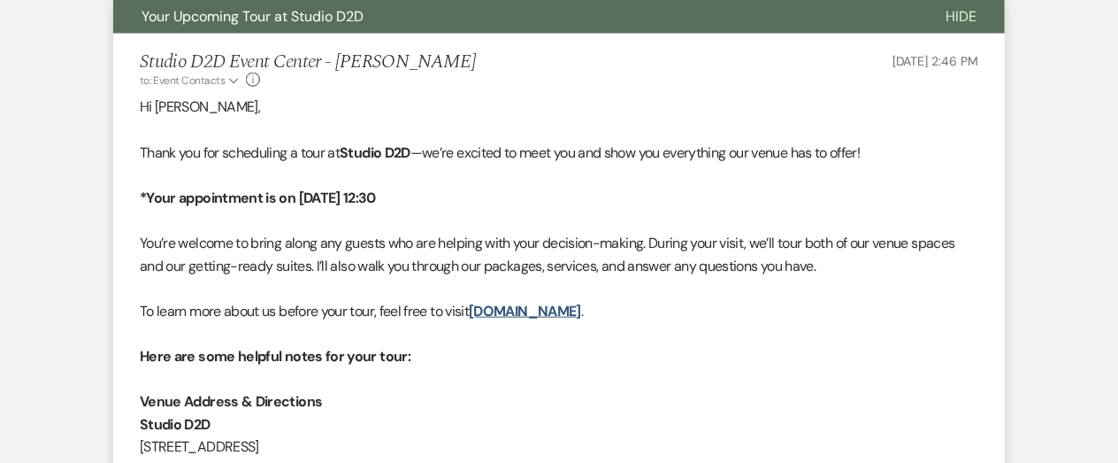
scroll to position [0, 0]
